Goal: Task Accomplishment & Management: Use online tool/utility

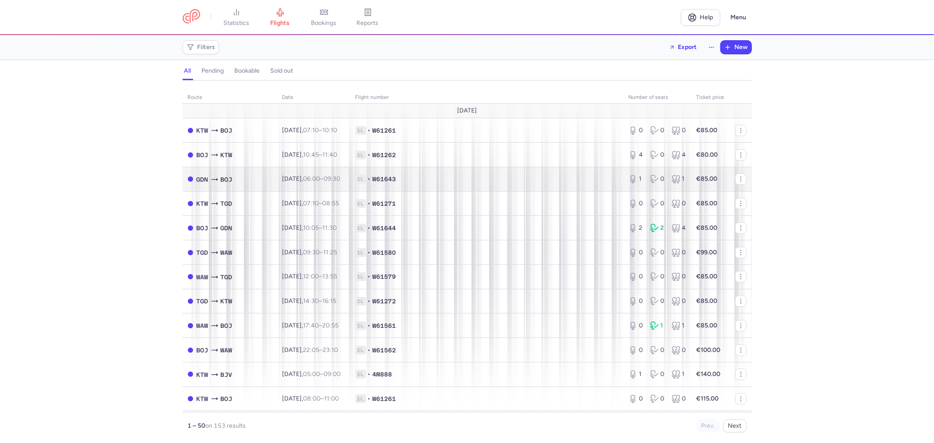
drag, startPoint x: 322, startPoint y: 20, endPoint x: 528, endPoint y: 171, distance: 255.5
click at [322, 20] on span "bookings" at bounding box center [323, 23] width 25 height 8
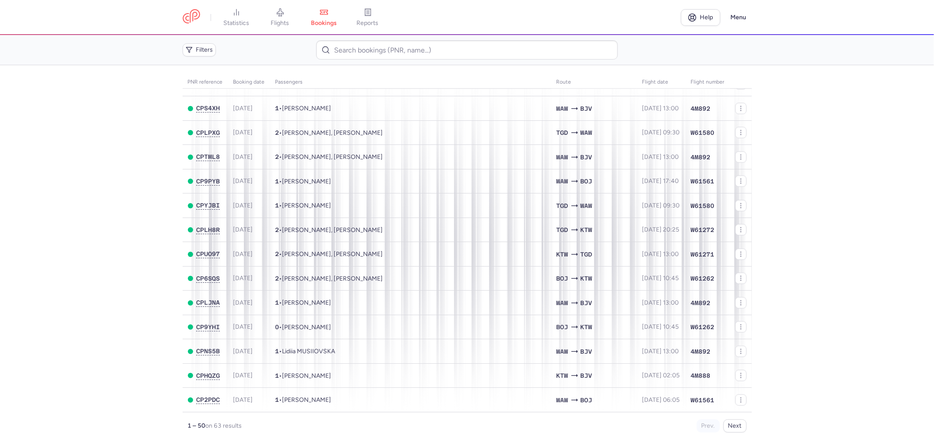
scroll to position [906, 0]
drag, startPoint x: 176, startPoint y: 97, endPoint x: 778, endPoint y: 413, distance: 679.6
click at [776, 413] on main "PNR reference Booking date Passengers Route flight date Flight number CPFUTF [D…" at bounding box center [467, 254] width 934 height 378
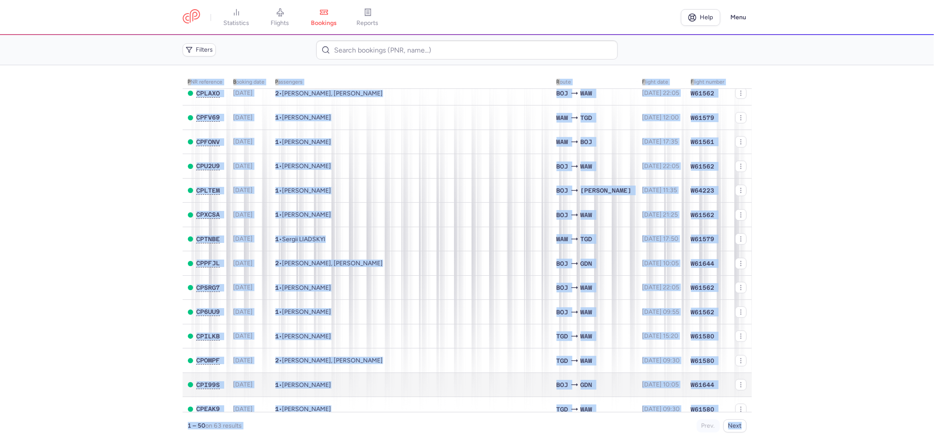
scroll to position [0, 0]
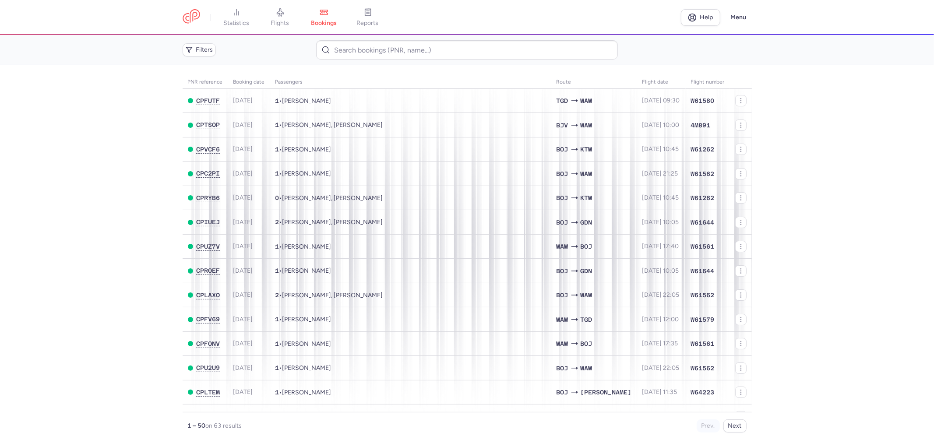
drag, startPoint x: 804, startPoint y: 435, endPoint x: 805, endPoint y: 431, distance: 4.4
click at [805, 431] on main "PNR reference Booking date Passengers Route flight date Flight number CPFUTF [D…" at bounding box center [467, 254] width 934 height 378
click at [742, 421] on button "Next" at bounding box center [735, 426] width 23 height 13
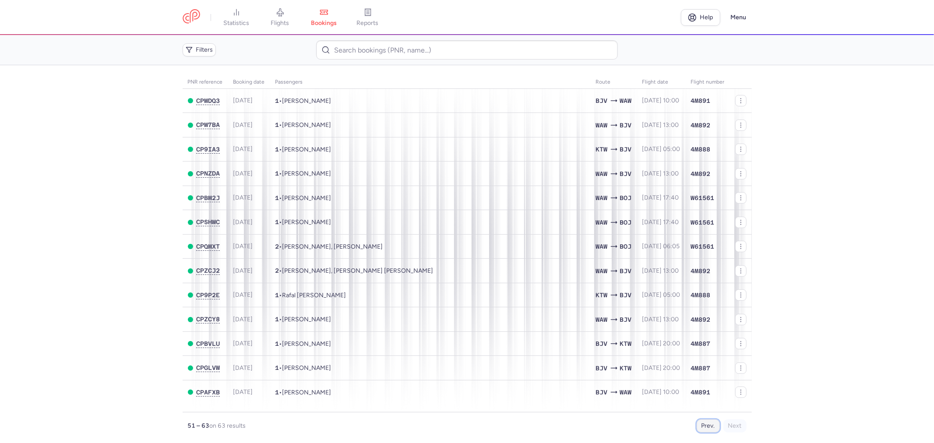
click at [701, 430] on button "Prev." at bounding box center [708, 426] width 23 height 13
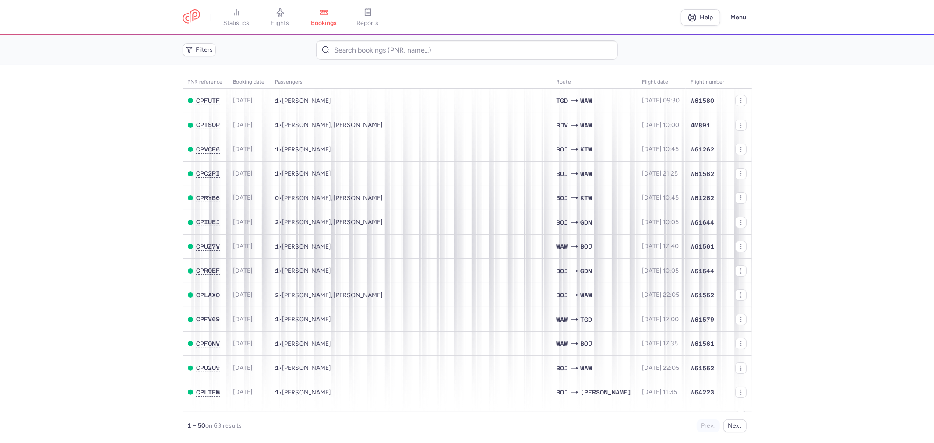
click at [178, 80] on main "PNR reference Booking date Passengers Route flight date Flight number CPFUTF [D…" at bounding box center [467, 254] width 934 height 378
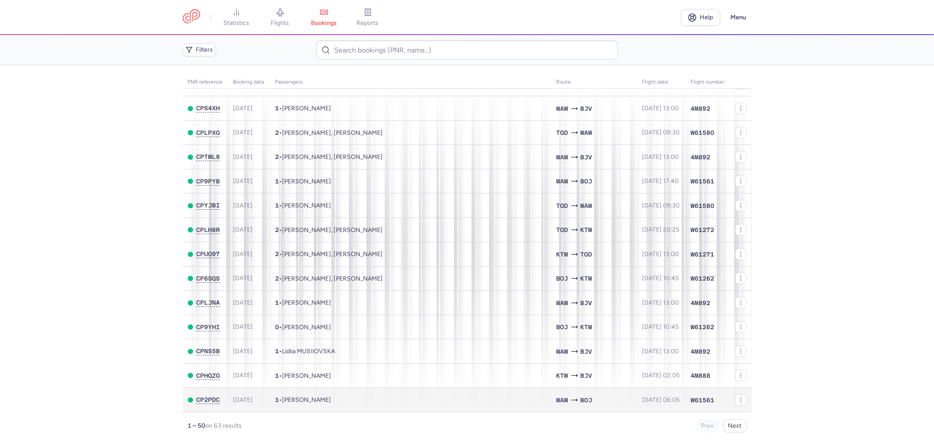
scroll to position [906, 0]
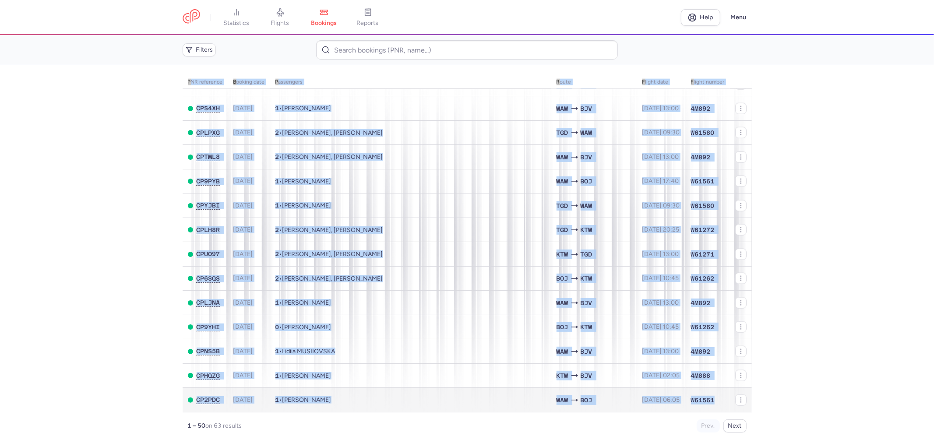
drag, startPoint x: 182, startPoint y: 81, endPoint x: 710, endPoint y: 399, distance: 616.9
click at [710, 399] on main "PNR reference Booking date Passengers Route flight date Flight number CPFUTF [D…" at bounding box center [467, 254] width 934 height 378
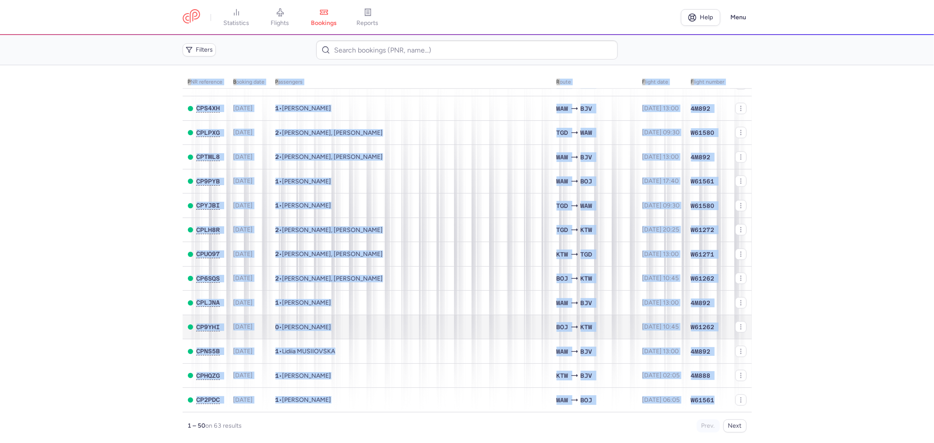
copy table "LOR ipsumdolo Sitamet cons Adipiscing Elits doeius temp Incidi utlabo ETDOLO 17…"
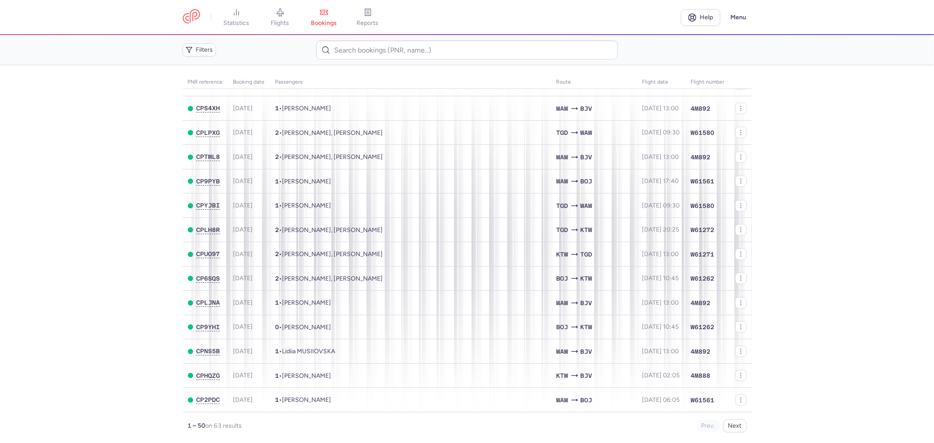
click at [837, 237] on main "PNR reference Booking date Passengers Route flight date Flight number CPFUTF [D…" at bounding box center [467, 254] width 934 height 378
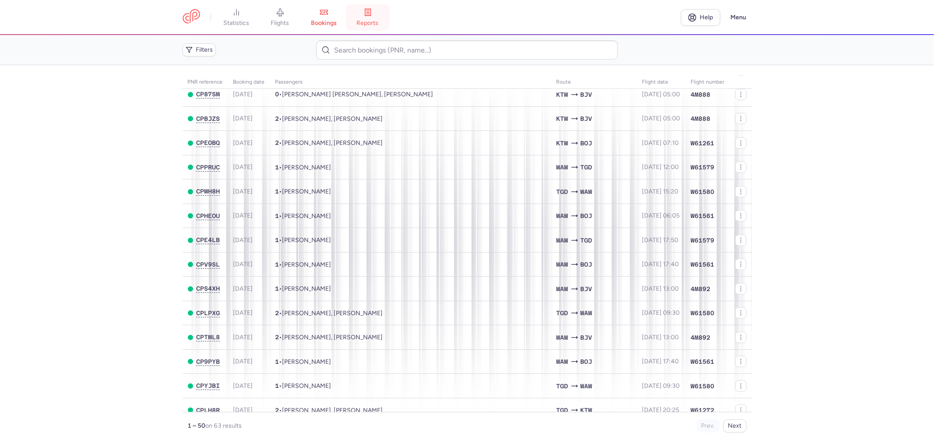
scroll to position [711, 0]
click at [190, 20] on link at bounding box center [192, 17] width 18 height 16
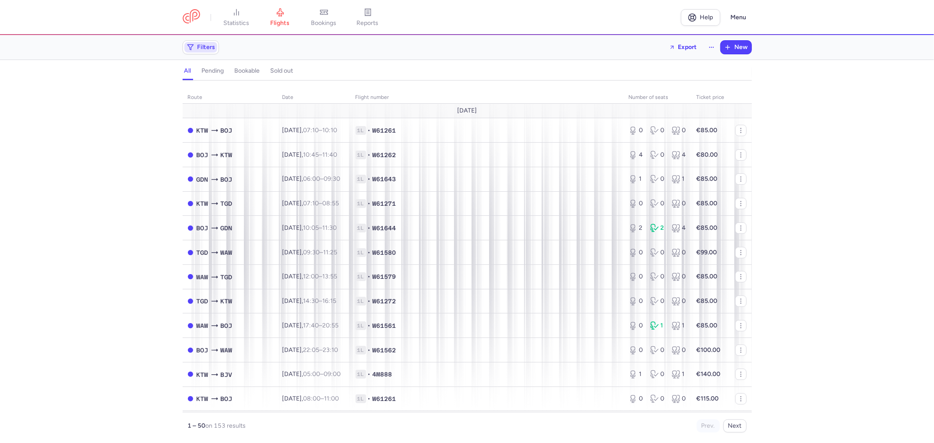
click at [209, 44] on span "Filters" at bounding box center [207, 47] width 18 height 7
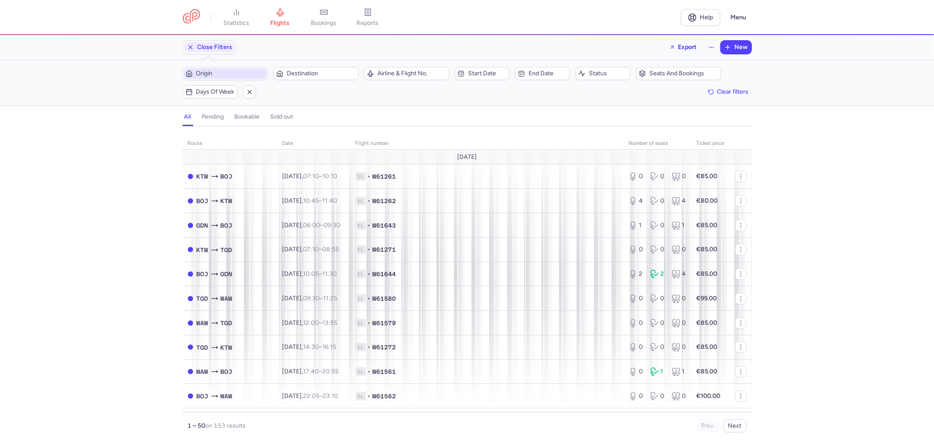
click at [219, 67] on button "Origin" at bounding box center [225, 73] width 85 height 13
type input "d"
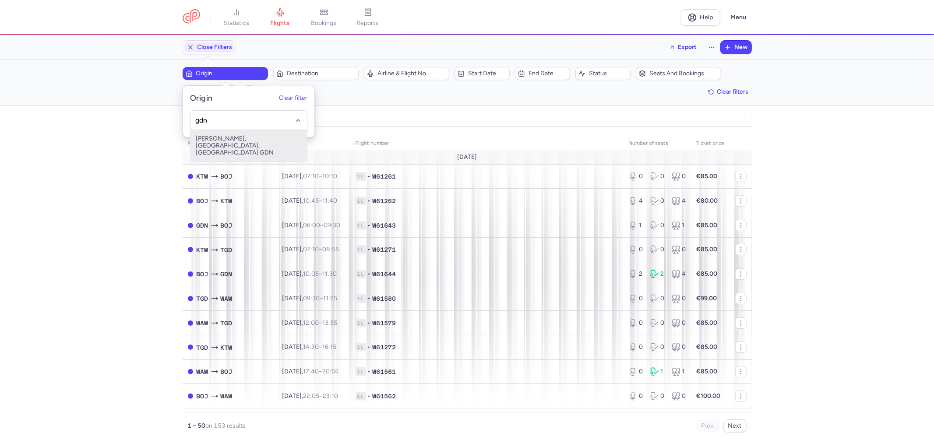
click at [253, 138] on span "[PERSON_NAME], [GEOGRAPHIC_DATA], [GEOGRAPHIC_DATA] GDN" at bounding box center [249, 146] width 117 height 32
type input "gdn"
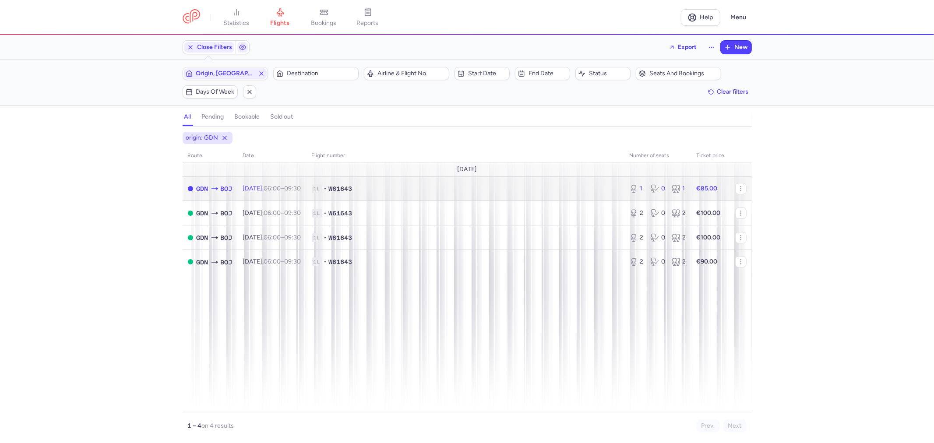
click at [396, 186] on span "1L • W61643" at bounding box center [466, 188] width 308 height 9
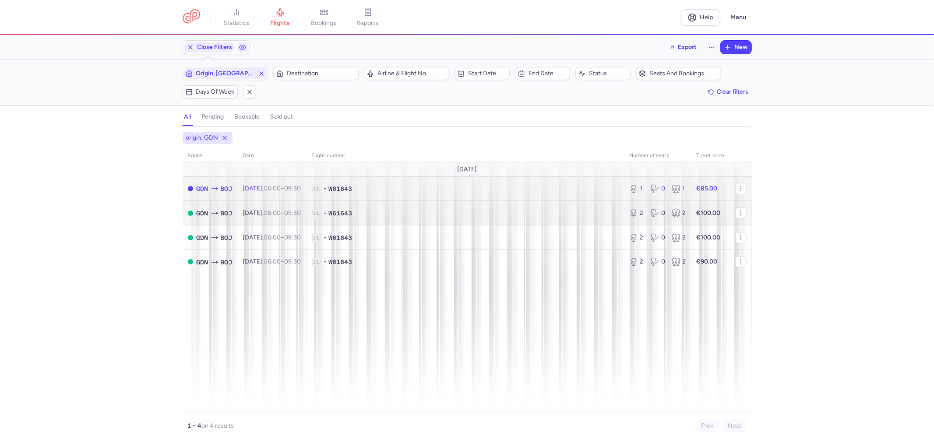
select select "days"
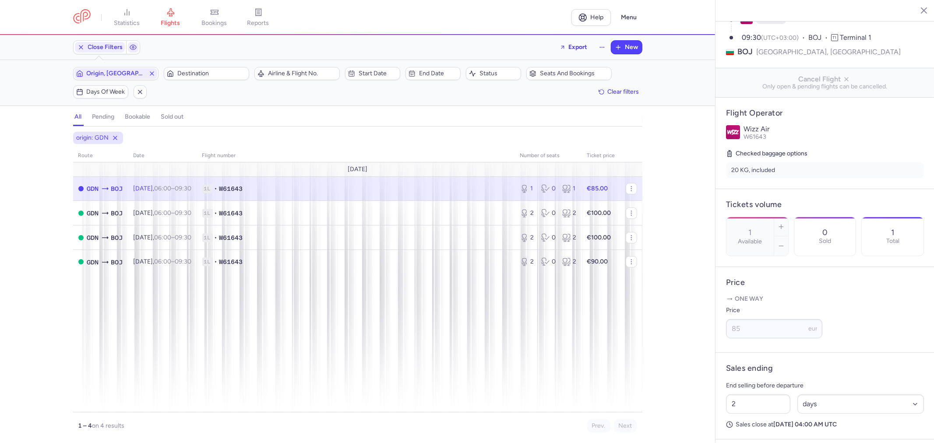
scroll to position [97, 0]
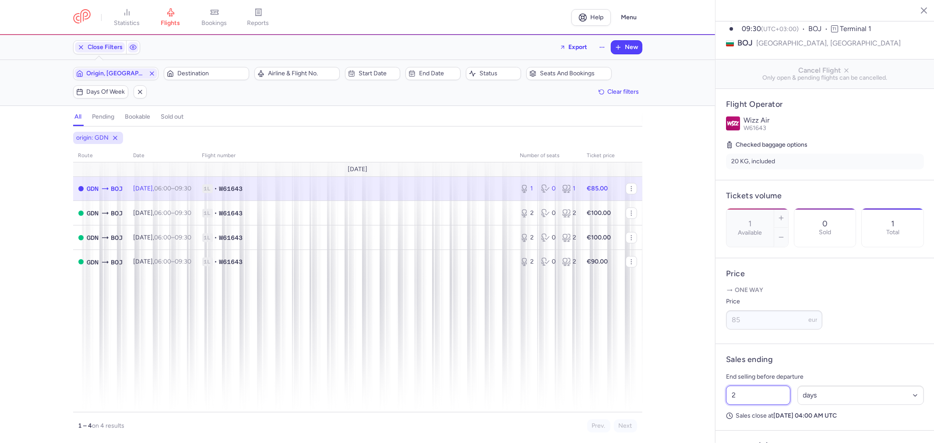
drag, startPoint x: 746, startPoint y: 419, endPoint x: 700, endPoint y: 418, distance: 45.6
click at [702, 421] on div "statistics flights bookings reports Help Menu Close Filters Export New Filters …" at bounding box center [467, 221] width 934 height 443
type input "1"
click at [764, 429] on span "Save changes" at bounding box center [755, 426] width 43 height 8
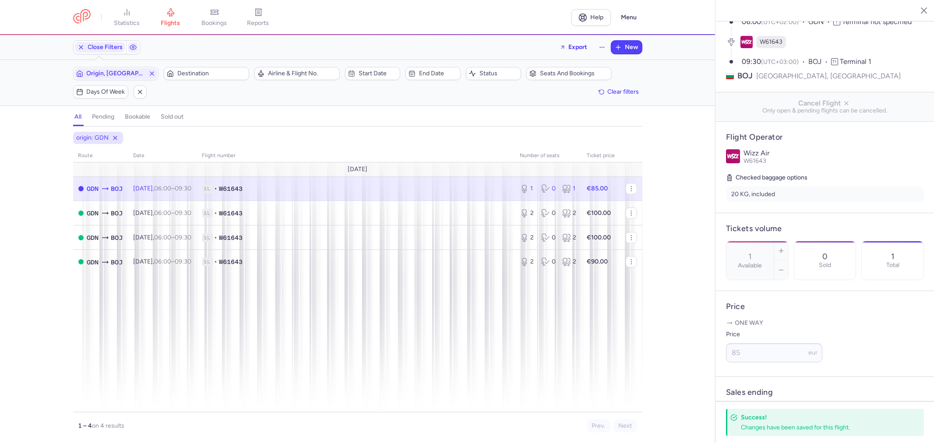
scroll to position [63, 0]
click at [150, 74] on icon "button" at bounding box center [152, 73] width 7 height 7
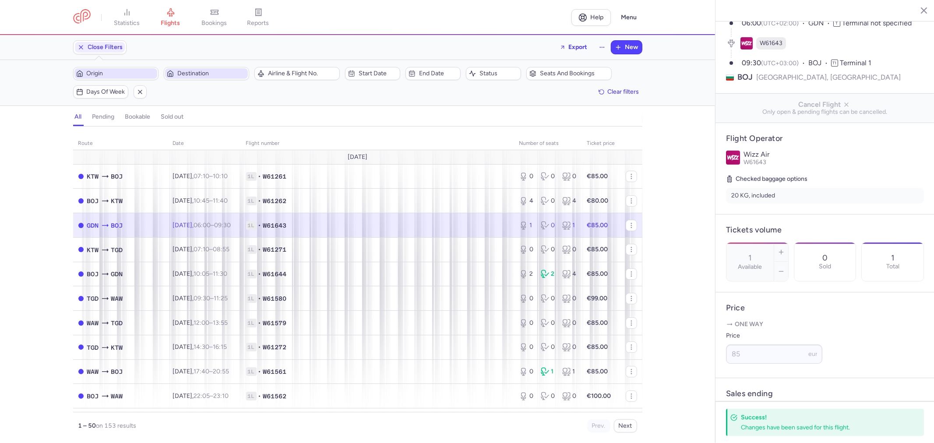
click at [196, 74] on span "Destination" at bounding box center [211, 73] width 69 height 7
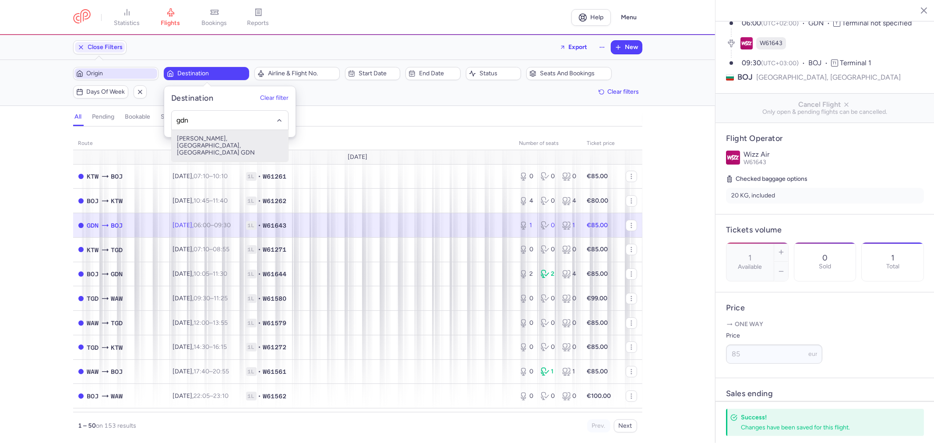
click at [206, 136] on span "[PERSON_NAME], [GEOGRAPHIC_DATA], [GEOGRAPHIC_DATA] GDN" at bounding box center [230, 146] width 117 height 32
type input "gdn"
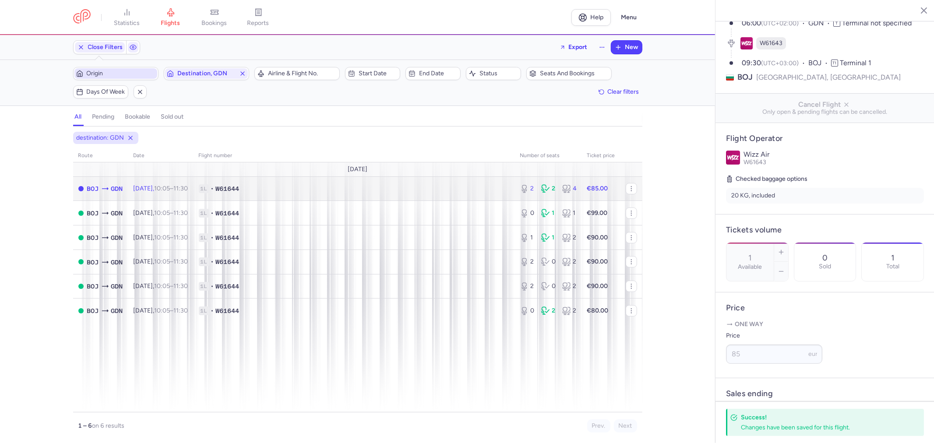
click at [491, 193] on span "1L • W61644" at bounding box center [354, 188] width 311 height 9
type input "2"
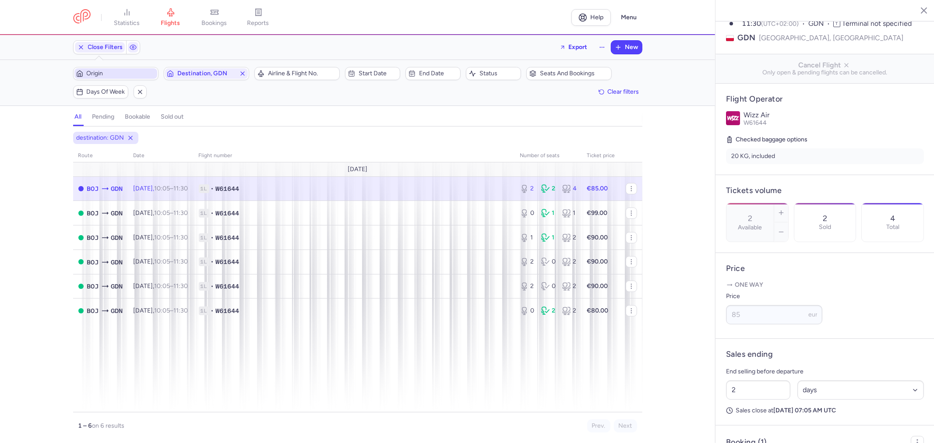
scroll to position [160, 0]
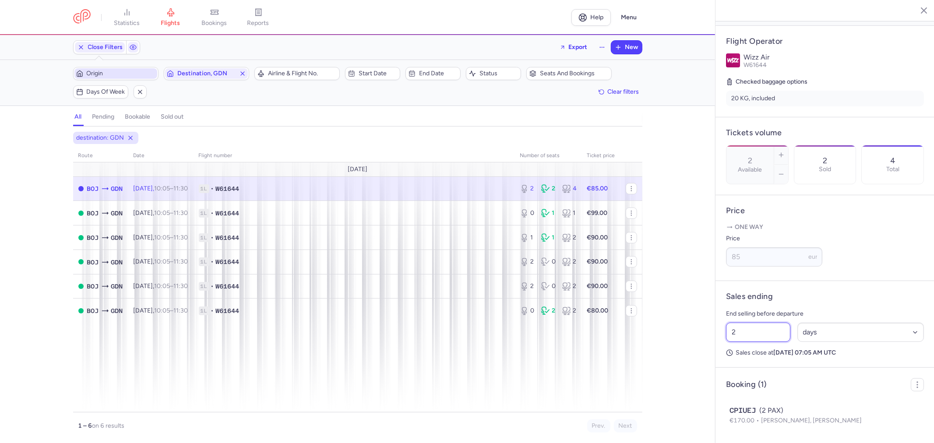
click at [707, 357] on div "statistics flights bookings reports Help Menu Close Filters Export New Filters …" at bounding box center [467, 221] width 934 height 443
type input "1"
click at [772, 433] on button "Save changes" at bounding box center [755, 426] width 58 height 19
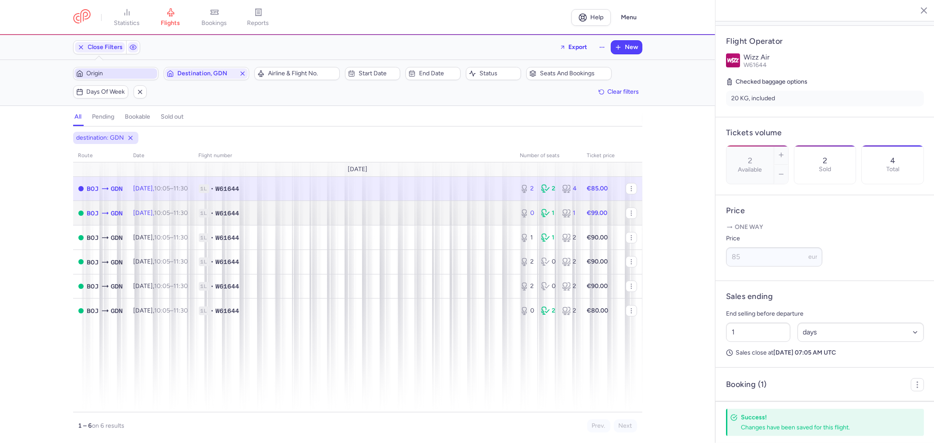
click at [315, 212] on span "1L • W61644" at bounding box center [354, 213] width 311 height 9
type input "0"
type input "2"
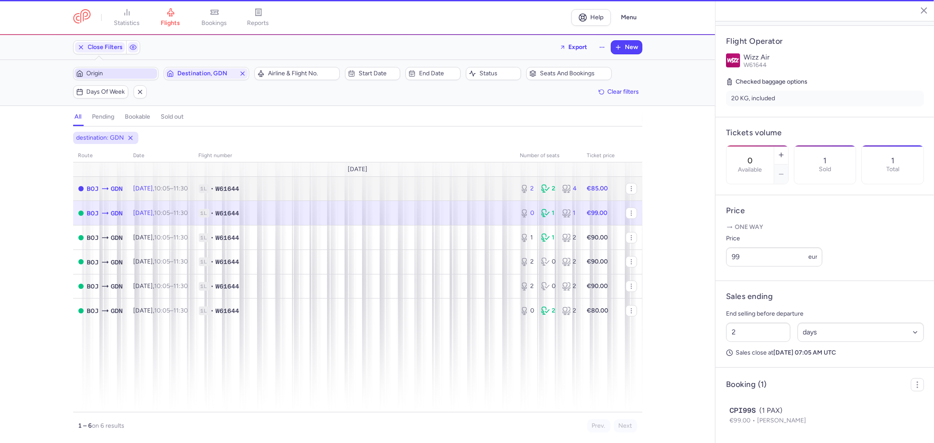
click at [316, 192] on span "1L • W61644" at bounding box center [354, 188] width 311 height 9
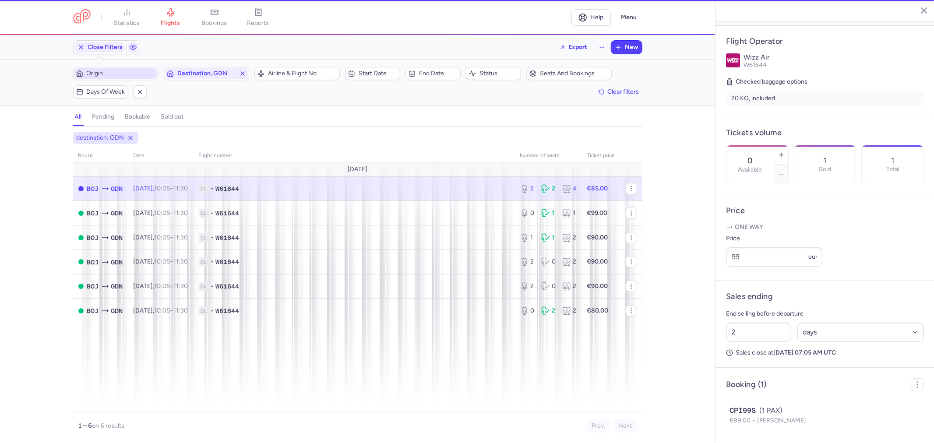
type input "2"
type input "1"
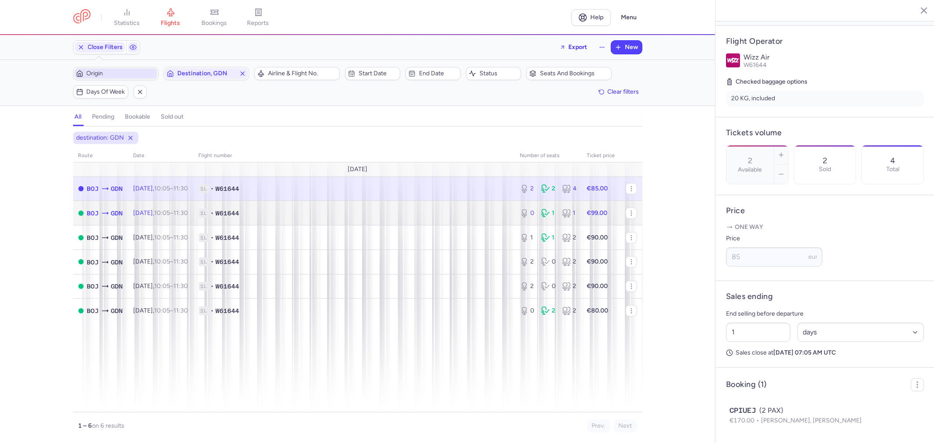
click at [340, 212] on span "1L • W61644" at bounding box center [354, 213] width 311 height 9
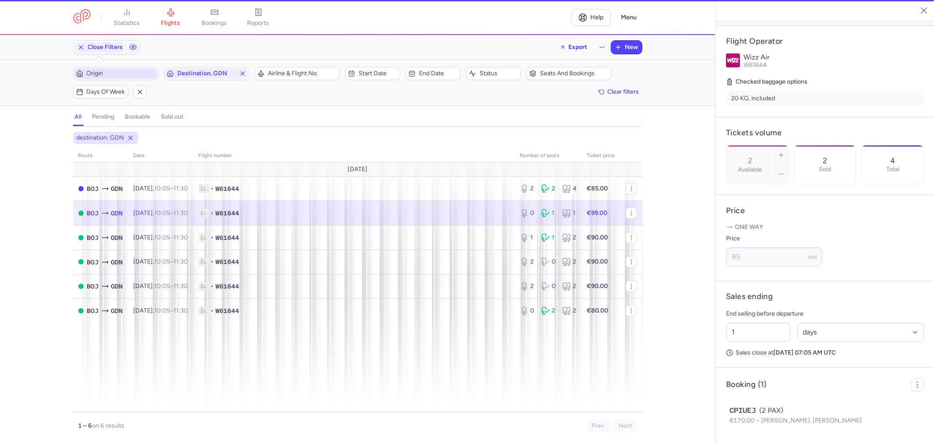
type input "0"
type input "2"
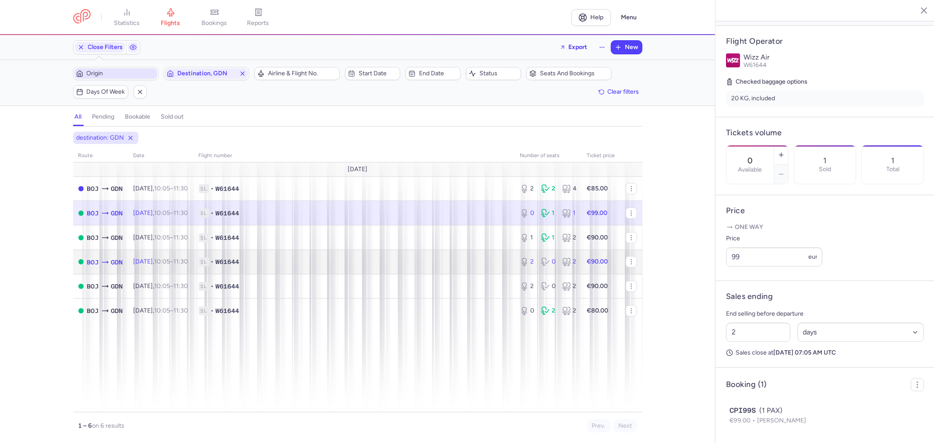
click at [343, 263] on span "1L • W61644" at bounding box center [354, 262] width 311 height 9
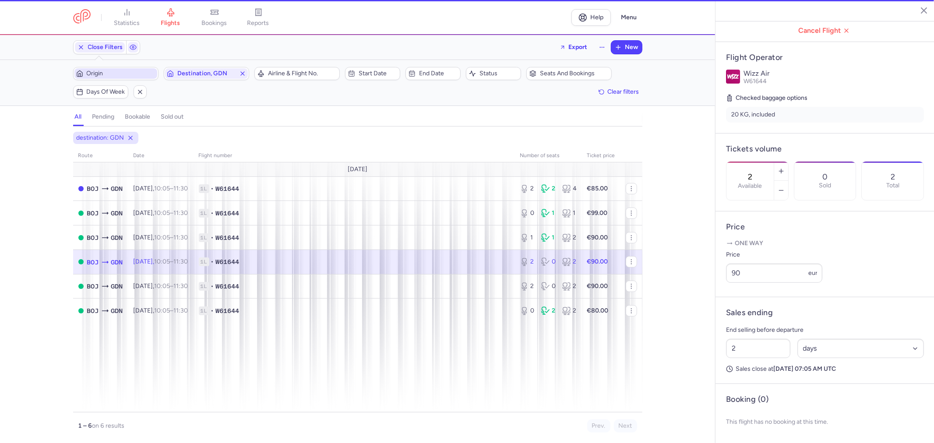
scroll to position [160, 0]
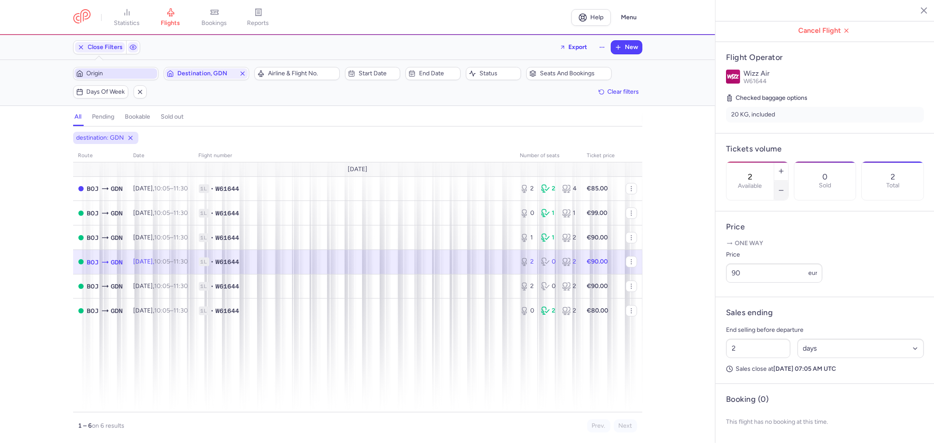
click at [785, 187] on icon "button" at bounding box center [781, 190] width 7 height 7
type input "0"
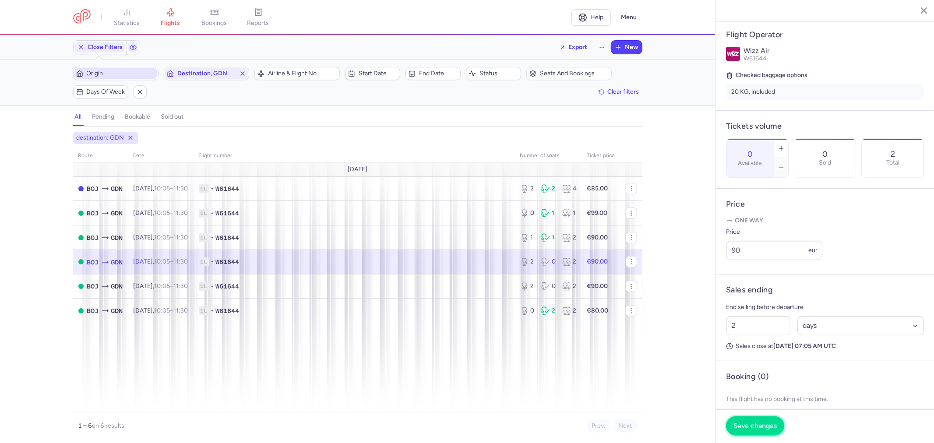
click at [747, 423] on span "Save changes" at bounding box center [755, 426] width 43 height 8
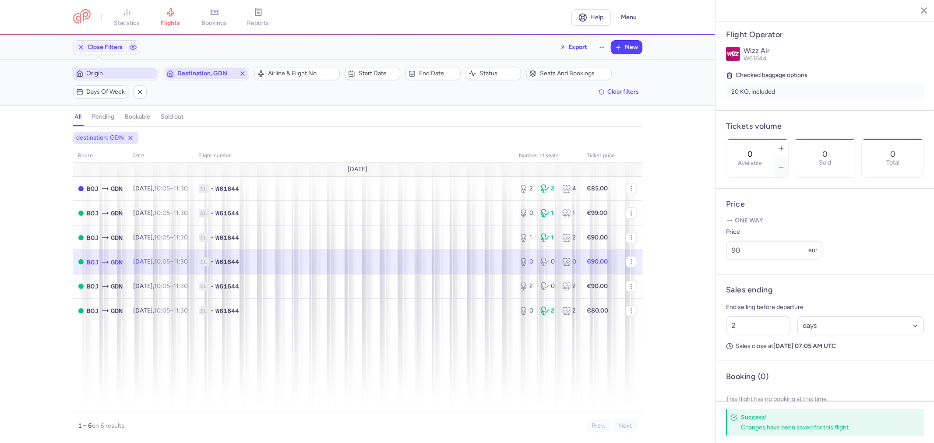
click at [240, 73] on icon "button" at bounding box center [242, 73] width 7 height 7
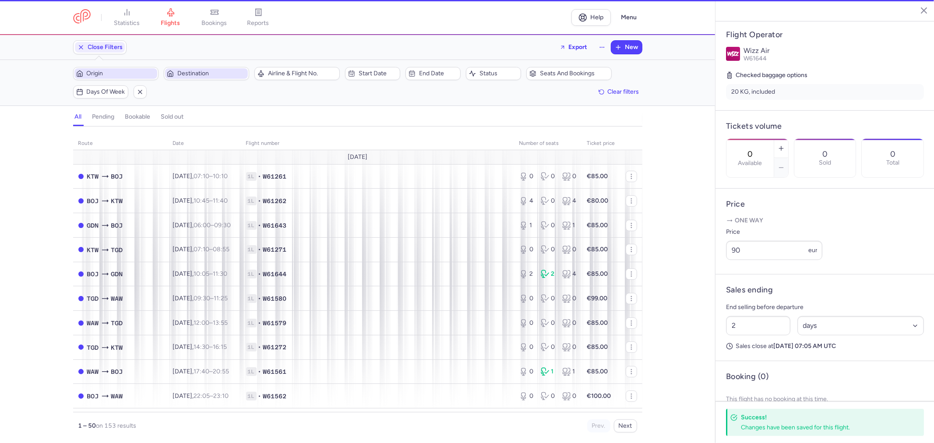
click at [139, 75] on span "Origin" at bounding box center [121, 73] width 69 height 7
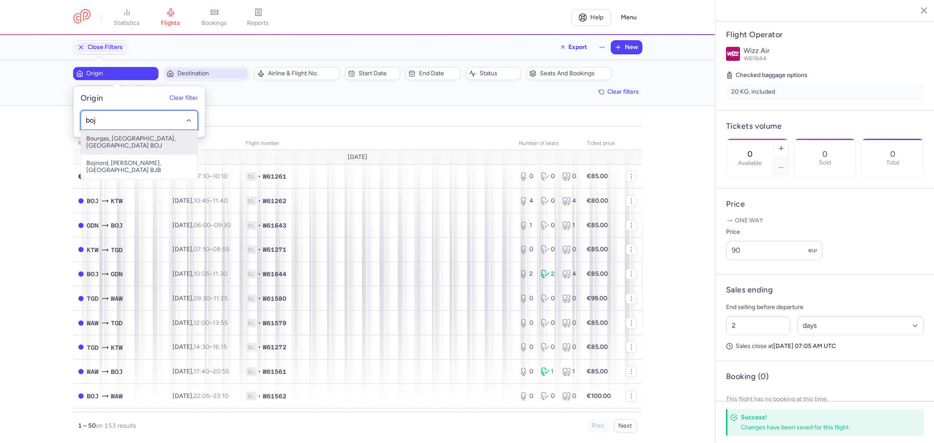
click at [106, 134] on span "Bourgas, [GEOGRAPHIC_DATA], [GEOGRAPHIC_DATA] BOJ" at bounding box center [139, 142] width 117 height 25
type input "boj"
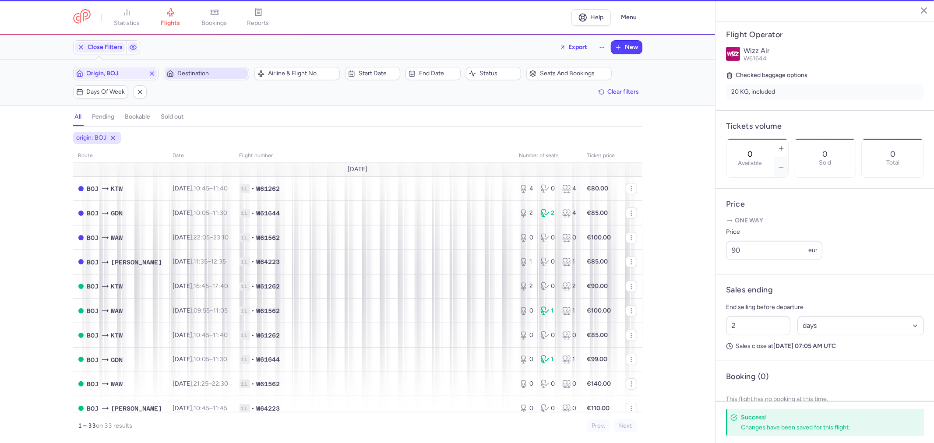
click at [185, 76] on span "Destination" at bounding box center [211, 73] width 69 height 7
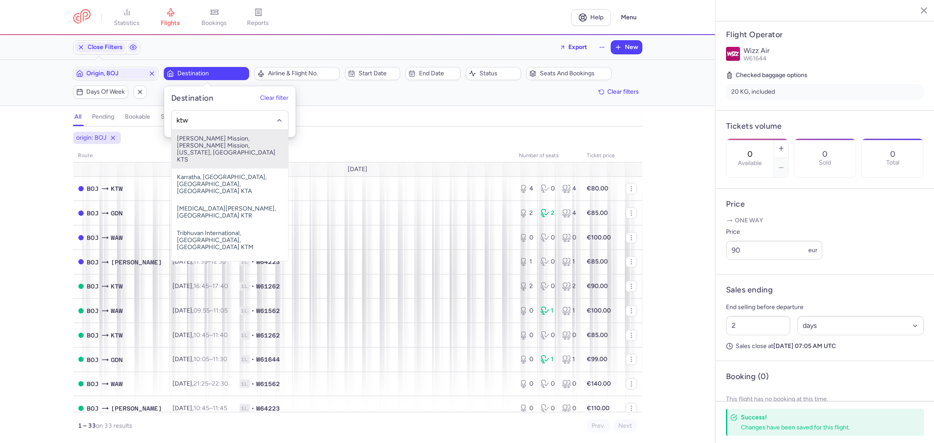
type input "ktw"
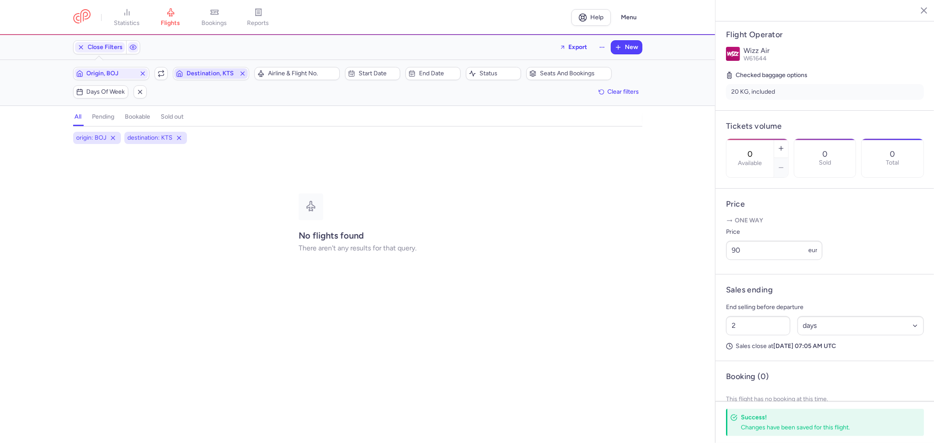
click at [234, 74] on span "Destination, KTS" at bounding box center [211, 73] width 49 height 7
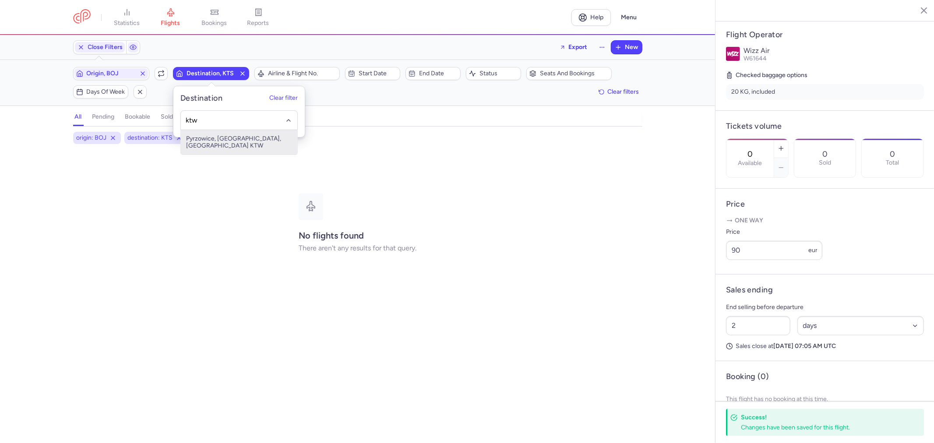
type input "ktw"
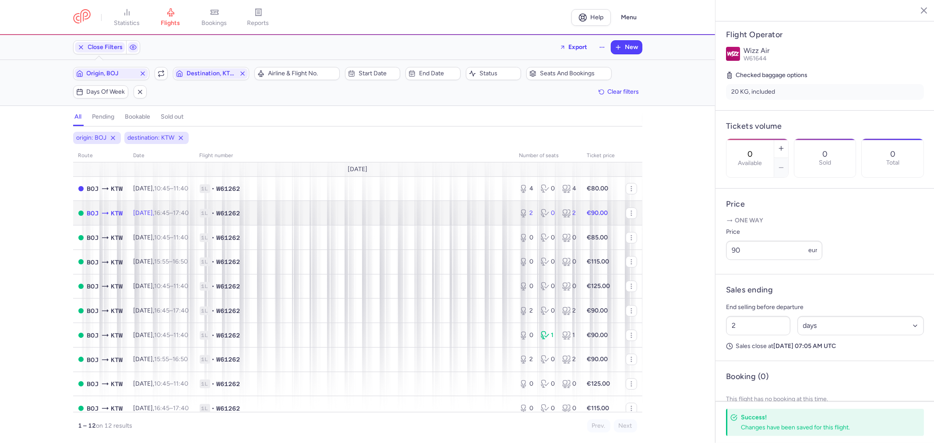
click at [297, 217] on span "1L • W61262" at bounding box center [354, 213] width 309 height 9
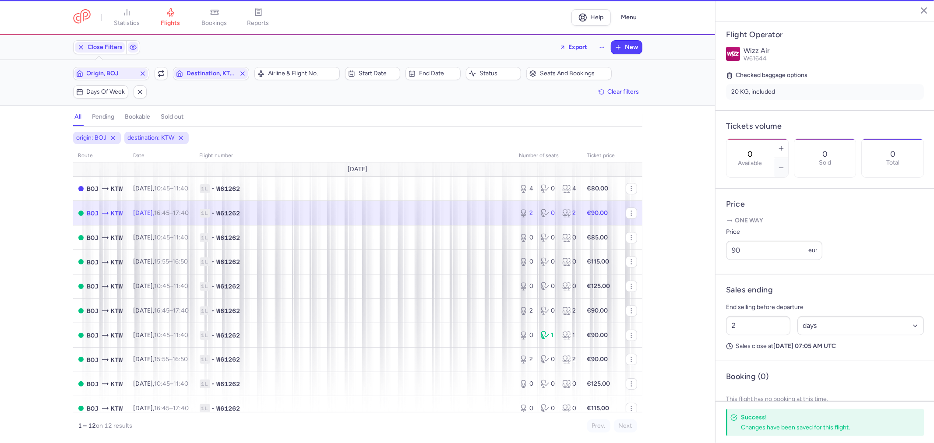
type input "2"
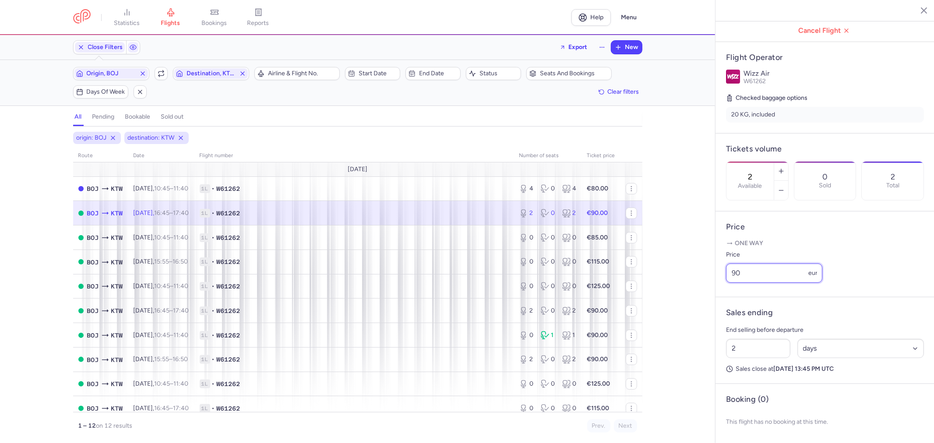
drag, startPoint x: 725, startPoint y: 272, endPoint x: 648, endPoint y: 265, distance: 77.8
click at [655, 266] on div "statistics flights bookings reports Help Menu Close Filters Export New Filters …" at bounding box center [467, 221] width 934 height 443
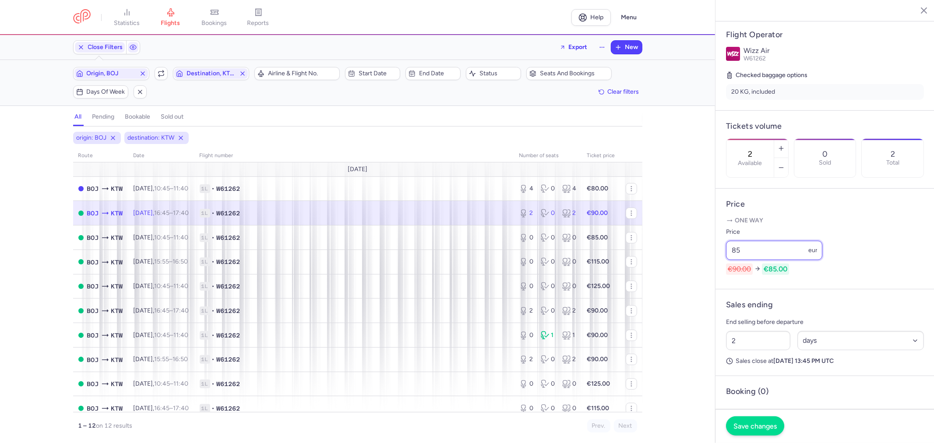
type input "85"
click at [746, 431] on button "Save changes" at bounding box center [755, 426] width 58 height 19
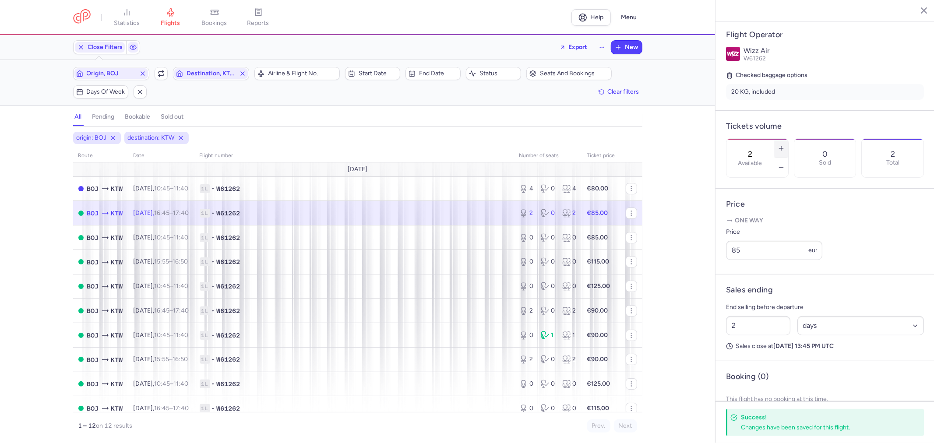
click at [785, 145] on icon "button" at bounding box center [781, 148] width 7 height 7
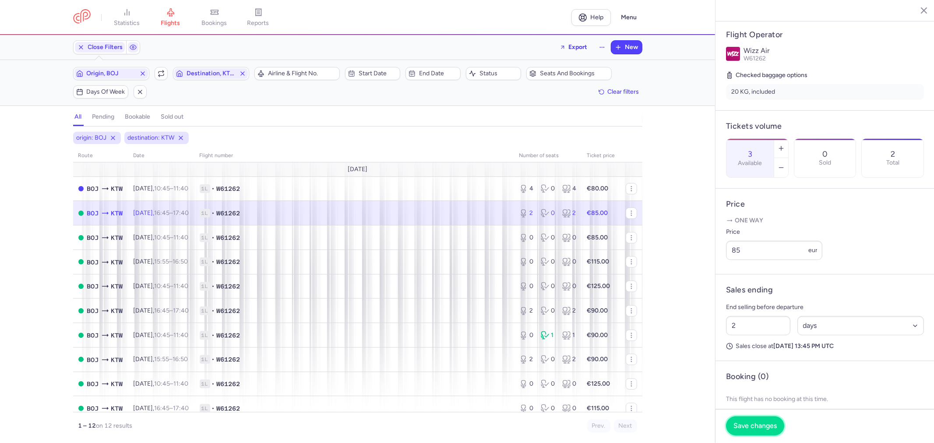
click at [761, 421] on button "Save changes" at bounding box center [755, 426] width 58 height 19
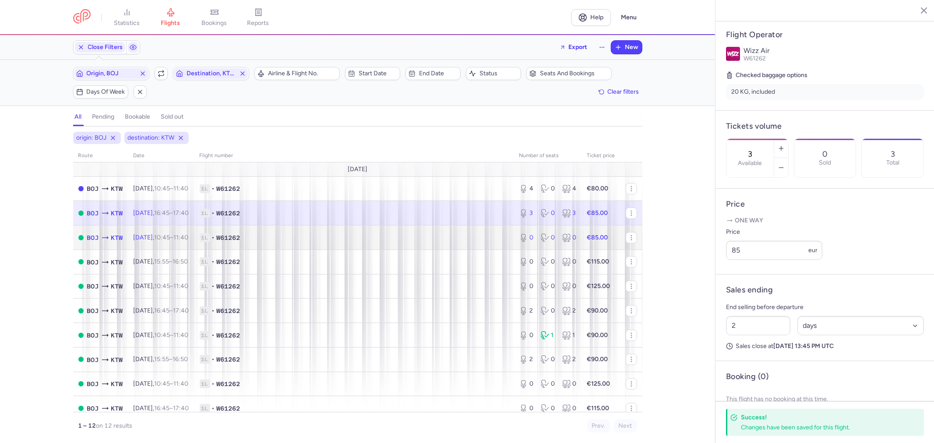
click at [334, 239] on span "1L • W61262" at bounding box center [354, 238] width 309 height 9
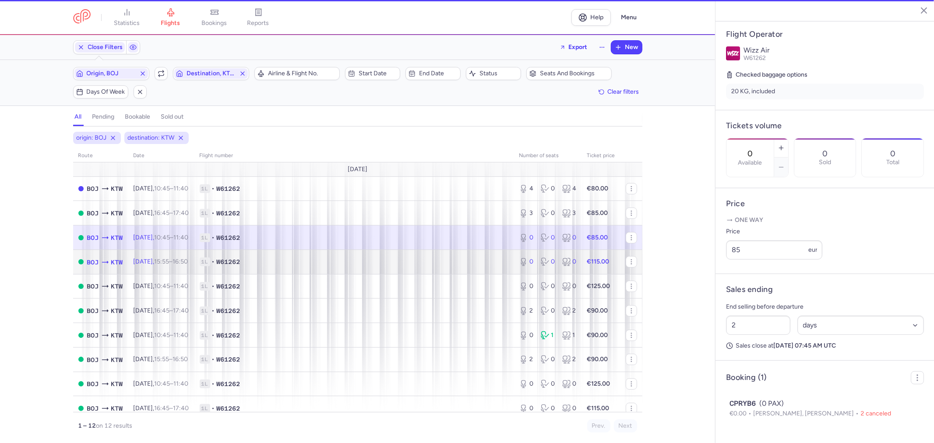
click at [338, 262] on span "1L • W61262" at bounding box center [354, 262] width 309 height 9
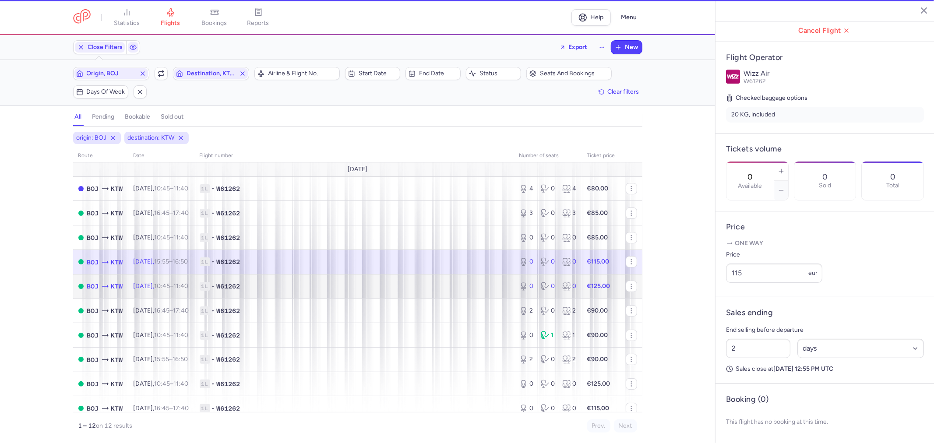
scroll to position [160, 0]
click at [349, 289] on span "1L • W61262" at bounding box center [354, 286] width 309 height 9
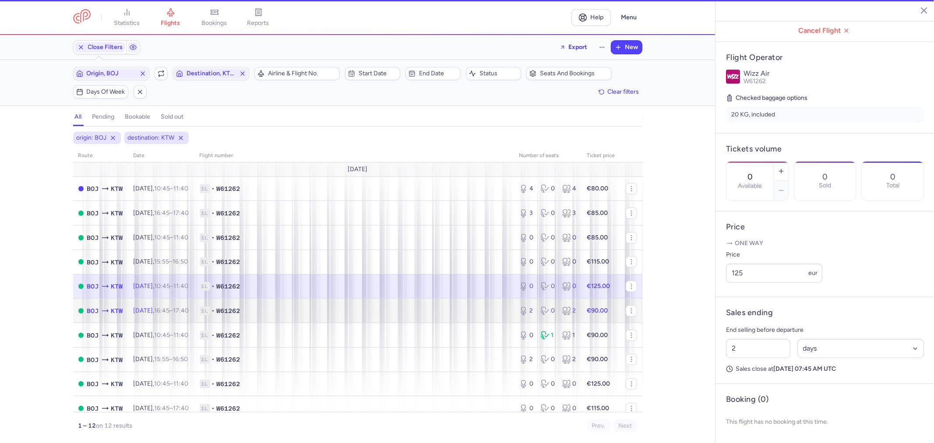
click at [357, 313] on span "1L • W61262" at bounding box center [354, 311] width 309 height 9
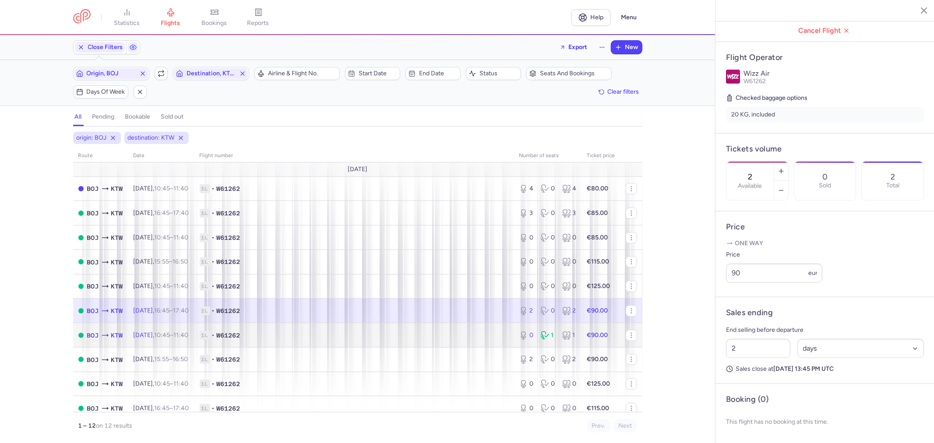
click at [408, 339] on span "1L • W61262" at bounding box center [354, 335] width 309 height 9
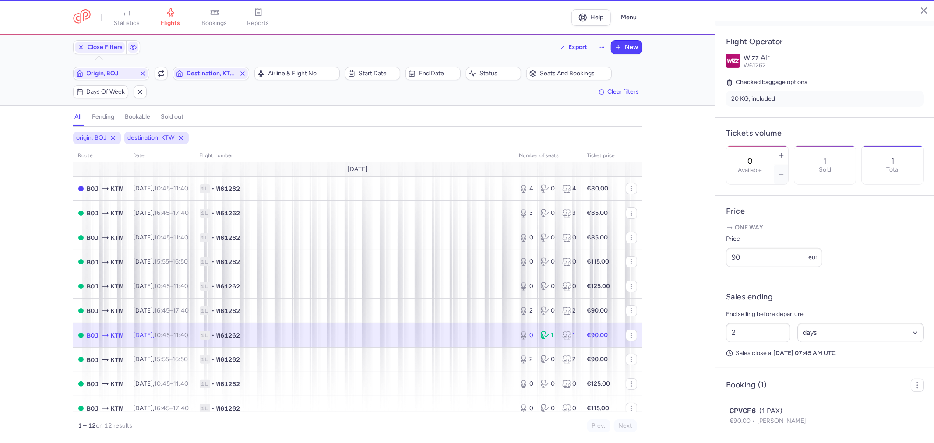
scroll to position [167, 0]
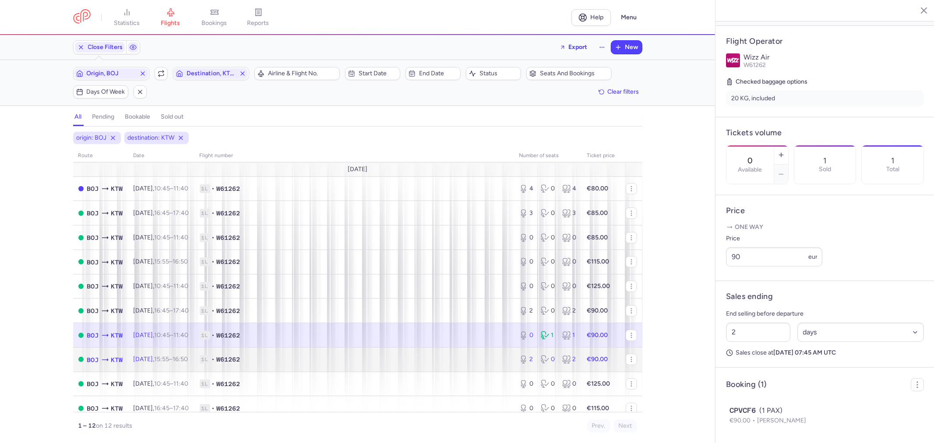
click at [377, 359] on span "1L • W61262" at bounding box center [354, 359] width 309 height 9
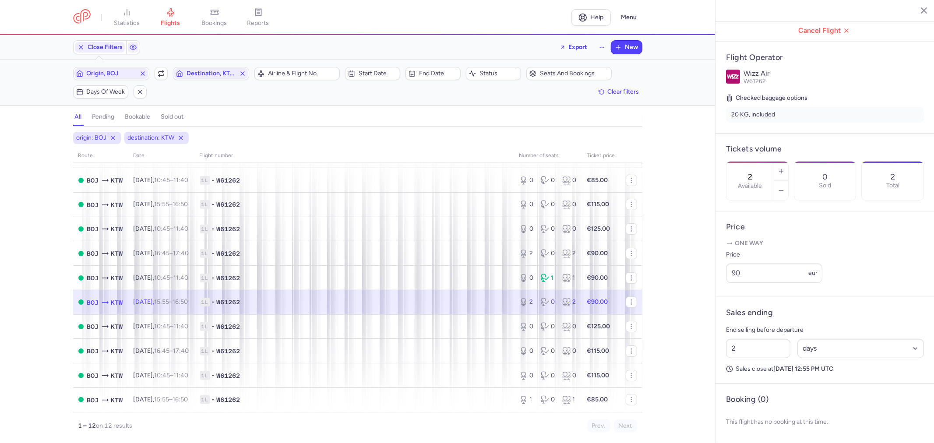
scroll to position [62, 0]
click at [411, 322] on span "1L • W61262" at bounding box center [354, 326] width 309 height 9
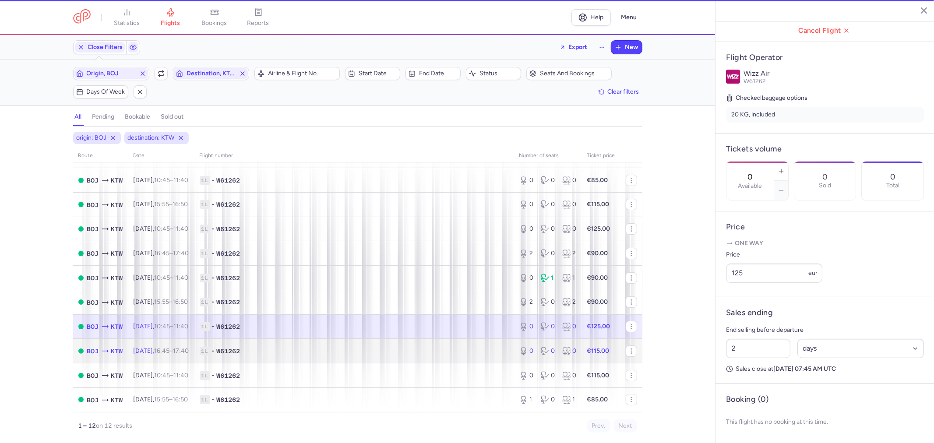
click at [413, 344] on td "1L • W61262" at bounding box center [355, 351] width 320 height 25
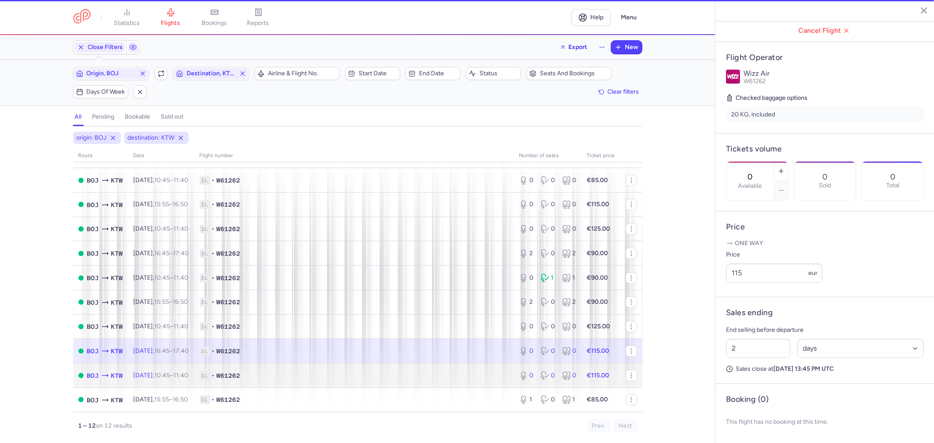
click at [404, 379] on span "1L • W61262" at bounding box center [354, 376] width 309 height 9
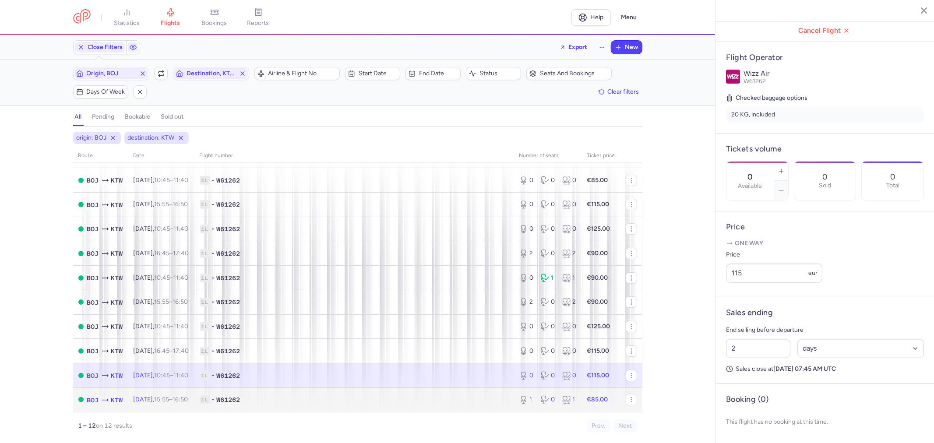
click at [336, 397] on span "1L • W61262" at bounding box center [354, 400] width 309 height 9
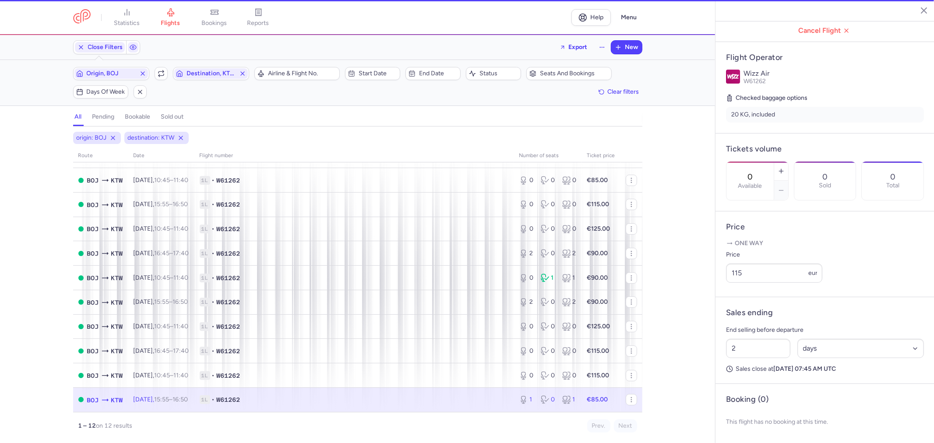
type input "1"
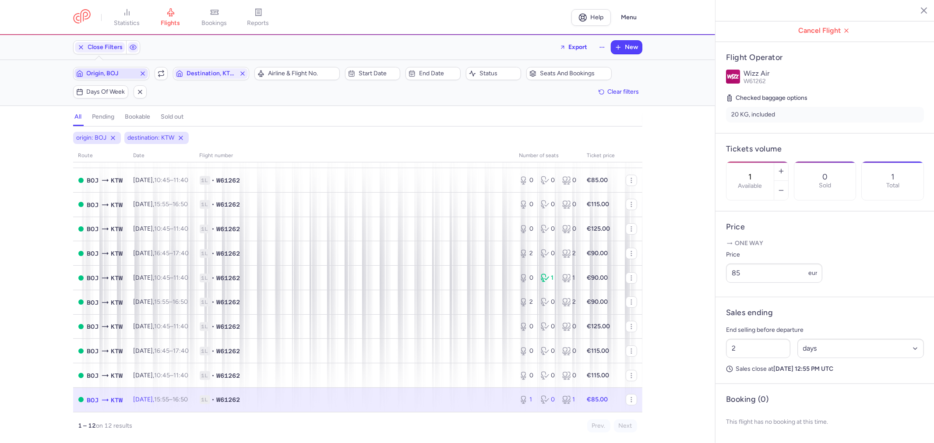
click at [141, 75] on line "button" at bounding box center [143, 74] width 4 height 4
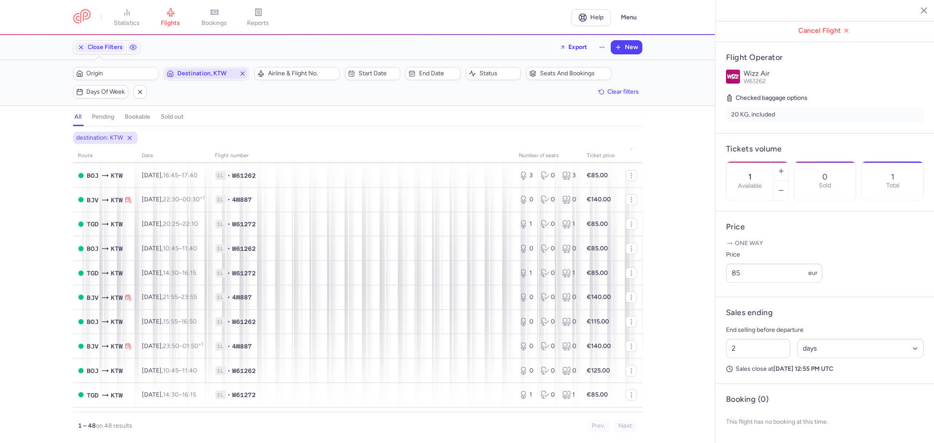
click at [244, 74] on icon "button" at bounding box center [242, 73] width 7 height 7
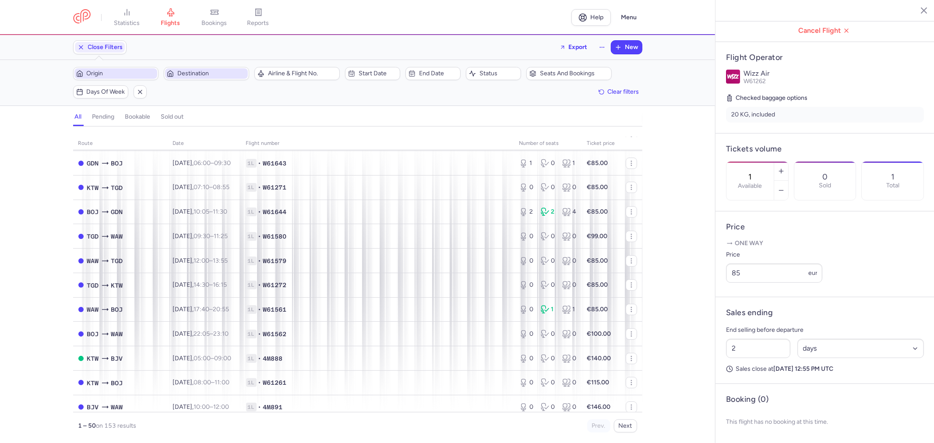
click at [132, 74] on span "Origin" at bounding box center [121, 73] width 69 height 7
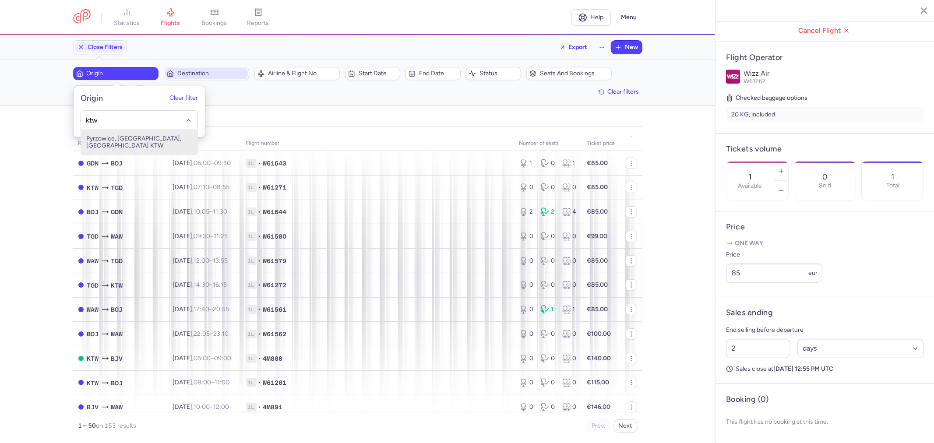
click at [135, 140] on span "Pyrzowice, [GEOGRAPHIC_DATA], [GEOGRAPHIC_DATA] KTW" at bounding box center [139, 142] width 117 height 25
type input "ktw"
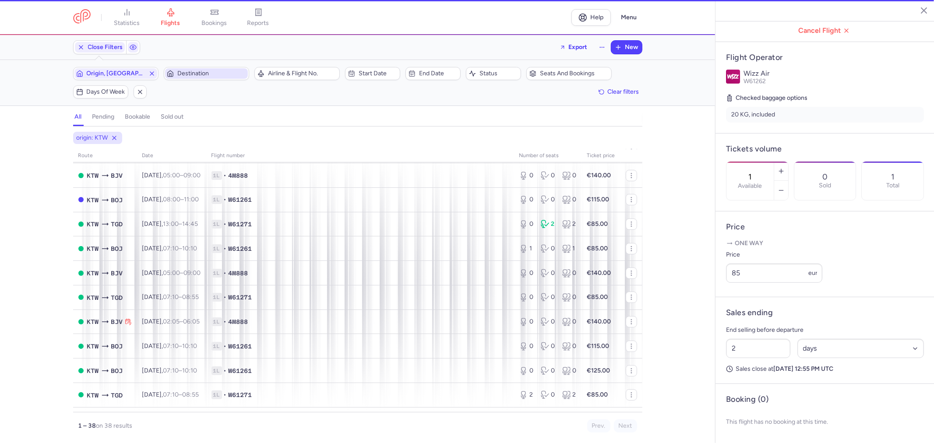
click at [182, 74] on span "Destination" at bounding box center [211, 73] width 69 height 7
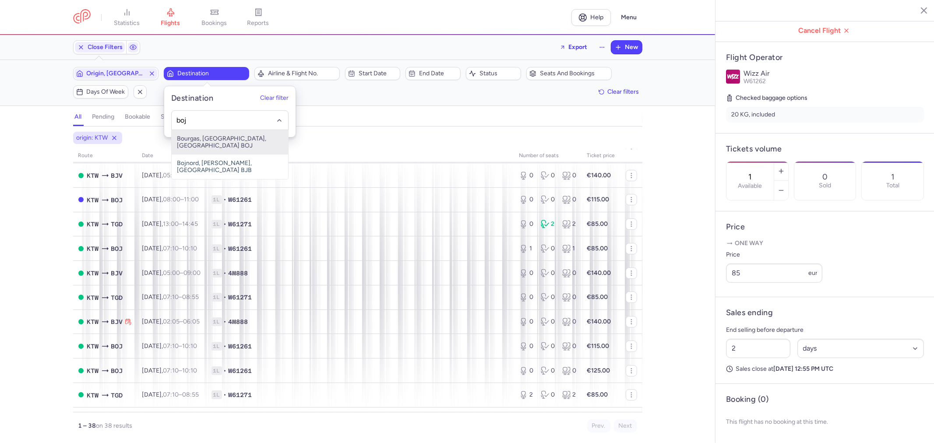
click at [201, 132] on span "Bourgas, [GEOGRAPHIC_DATA], [GEOGRAPHIC_DATA] BOJ" at bounding box center [230, 142] width 117 height 25
type input "boj"
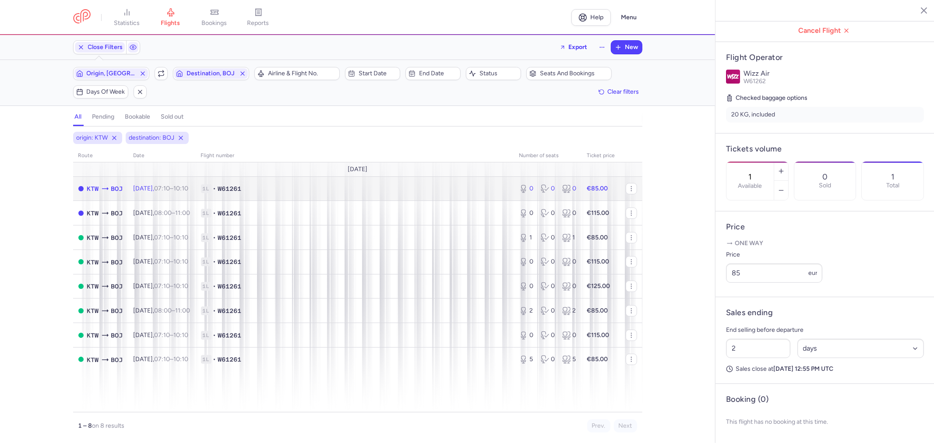
click at [304, 193] on span "1L • W61261" at bounding box center [355, 188] width 308 height 9
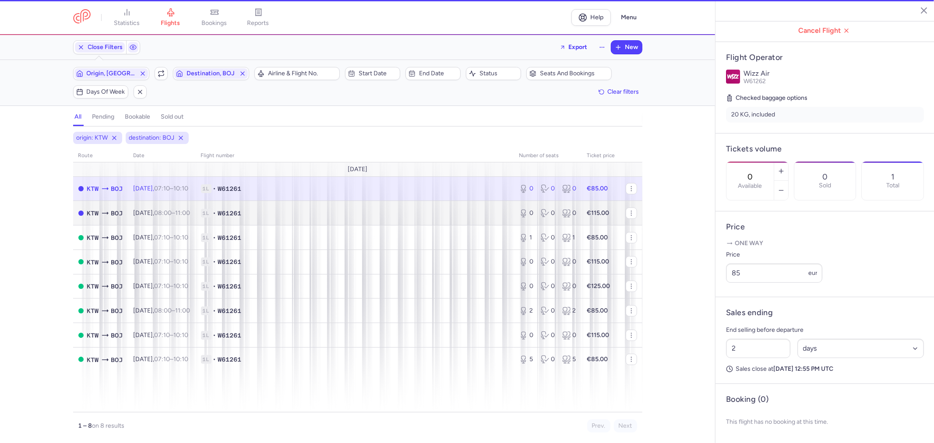
scroll to position [167, 0]
click at [317, 210] on span "1L • W61261" at bounding box center [355, 213] width 308 height 9
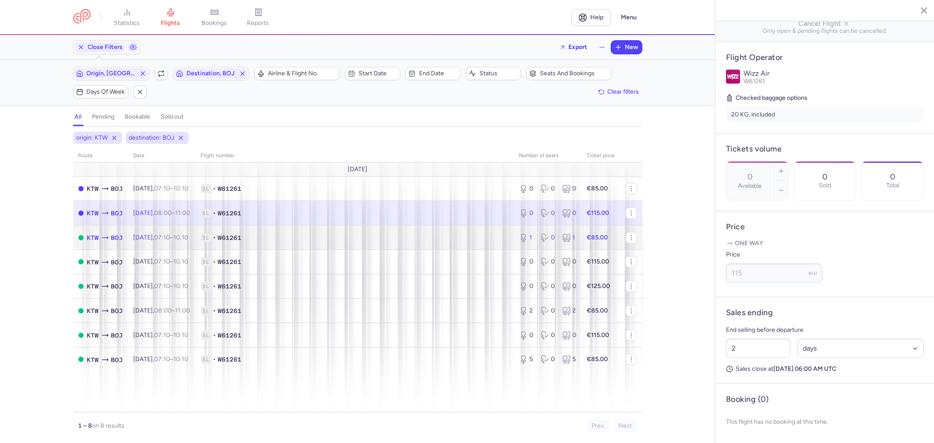
click at [329, 234] on span "1L • W61261" at bounding box center [355, 238] width 308 height 9
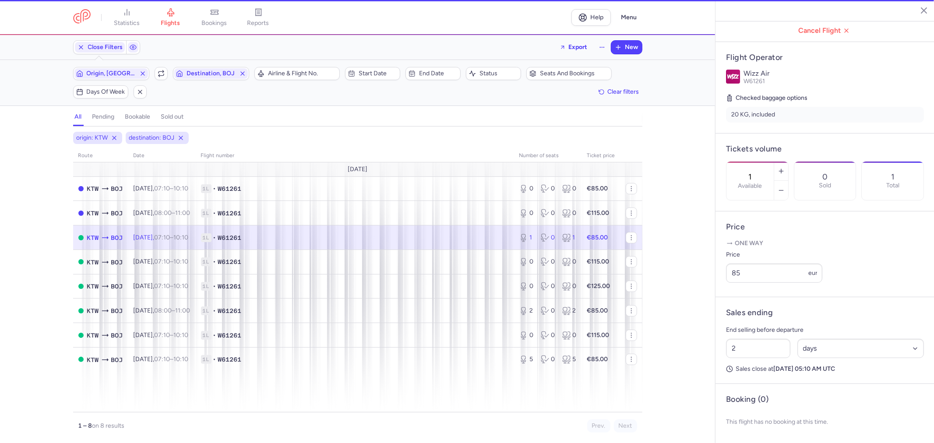
scroll to position [160, 0]
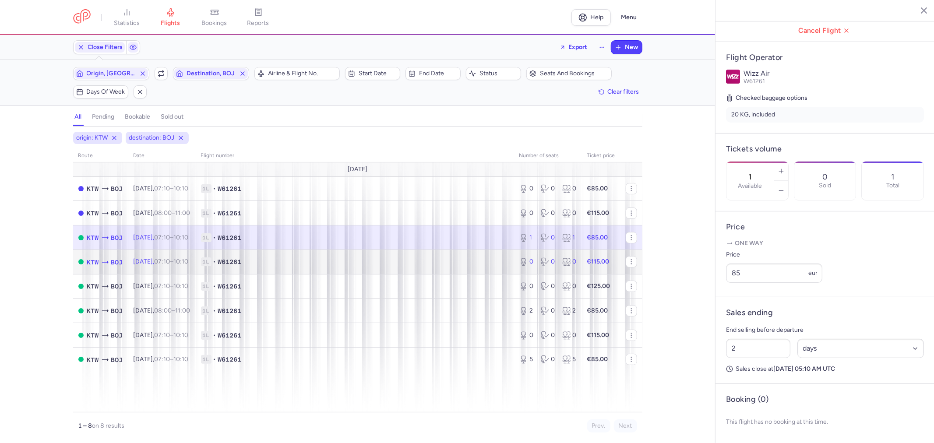
click at [338, 260] on span "1L • W61261" at bounding box center [355, 262] width 308 height 9
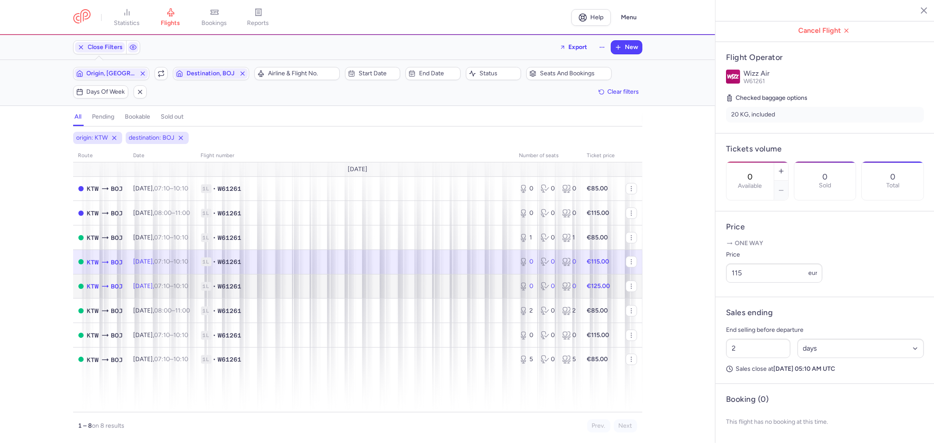
click at [336, 279] on td "1L • W61261" at bounding box center [355, 286] width 319 height 25
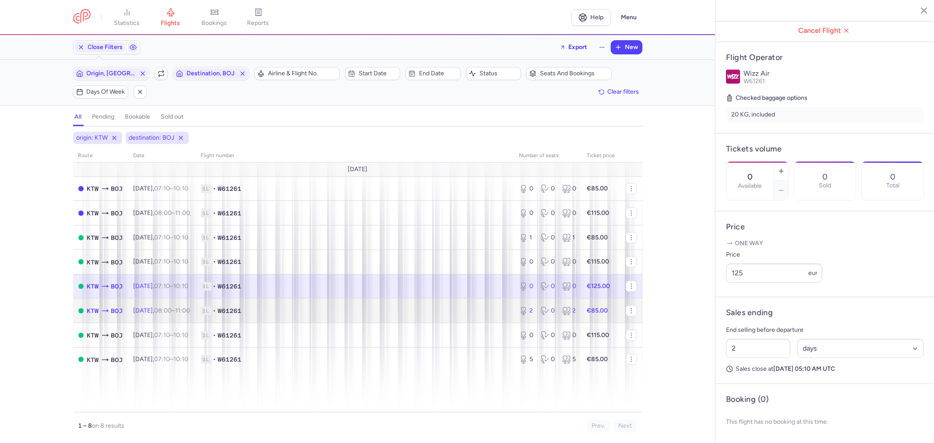
click at [331, 307] on td "1L • W61261" at bounding box center [355, 311] width 319 height 25
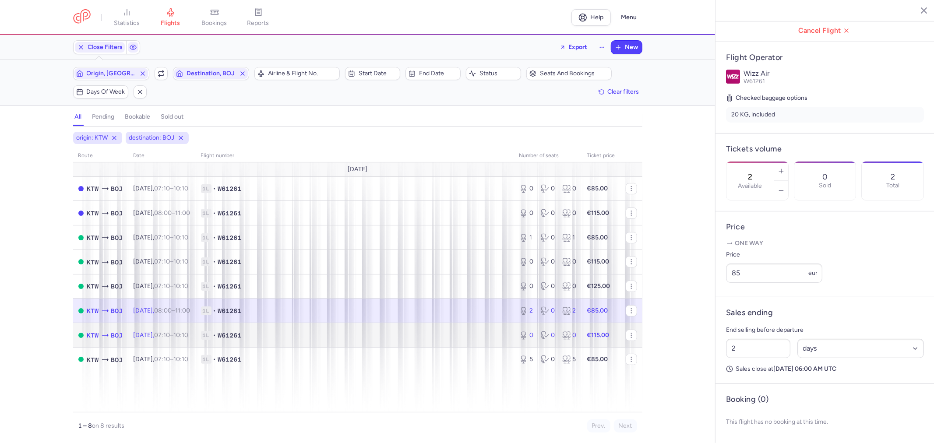
click at [332, 336] on span "1L • W61261" at bounding box center [355, 335] width 308 height 9
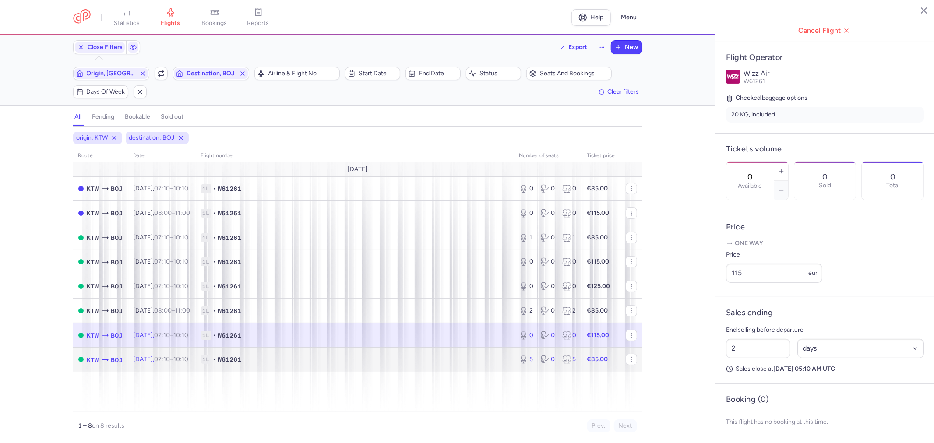
click at [327, 355] on td "1L • W61261" at bounding box center [355, 359] width 319 height 24
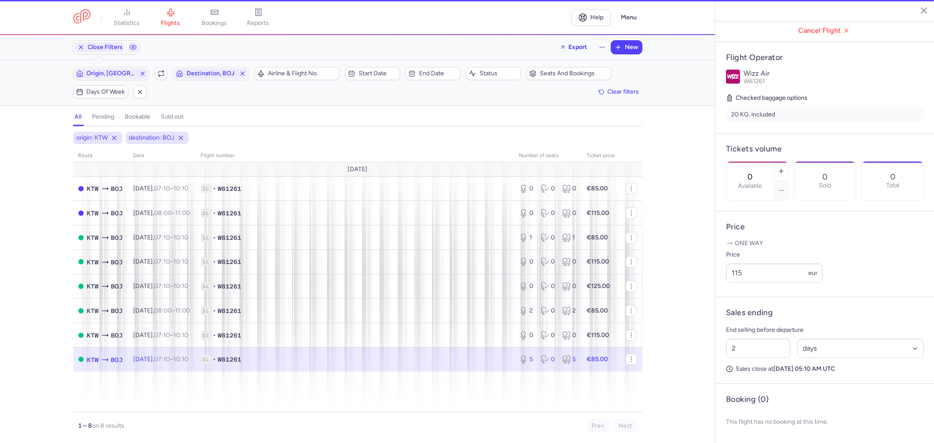
type input "5"
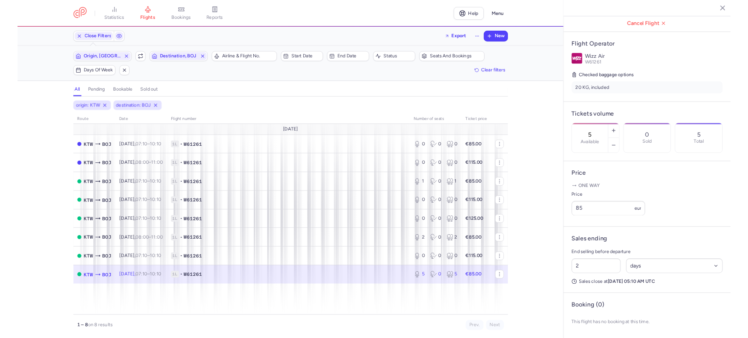
scroll to position [49, 0]
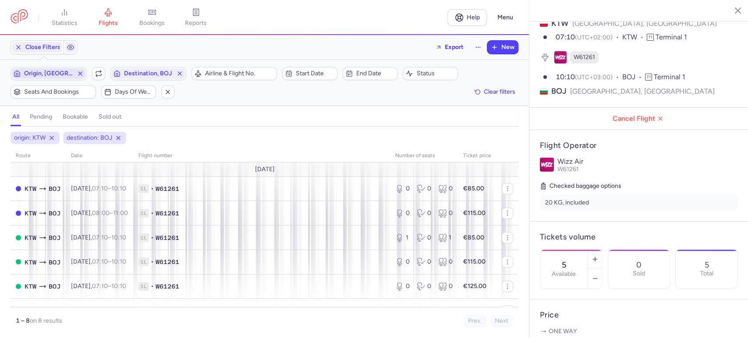
click at [78, 74] on icon "button" at bounding box center [80, 73] width 7 height 7
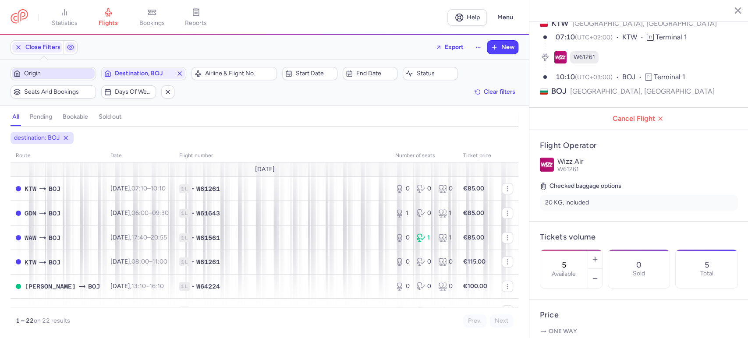
click at [56, 71] on span "Origin" at bounding box center [58, 73] width 69 height 7
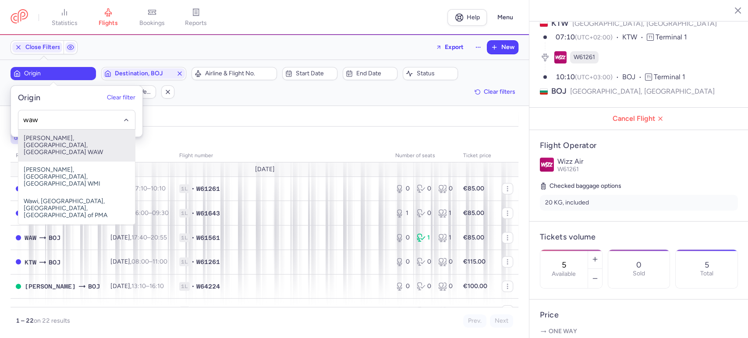
click at [64, 138] on span "[PERSON_NAME], [GEOGRAPHIC_DATA], [GEOGRAPHIC_DATA] WAW" at bounding box center [76, 146] width 117 height 32
type input "waw"
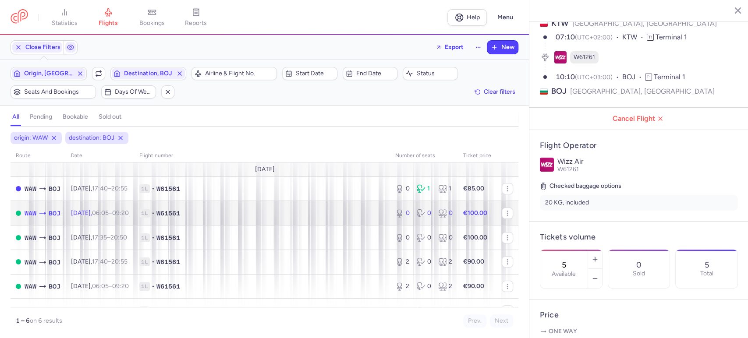
click at [363, 217] on td "1L • W61561" at bounding box center [262, 213] width 256 height 25
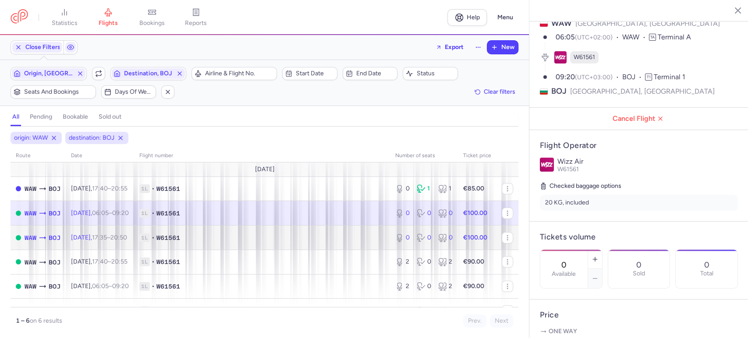
click at [339, 241] on span "1L • W61561" at bounding box center [261, 238] width 245 height 9
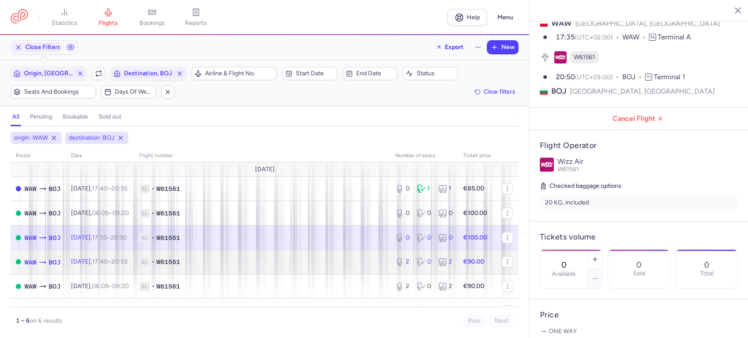
click at [338, 265] on span "1L • W61561" at bounding box center [261, 262] width 245 height 9
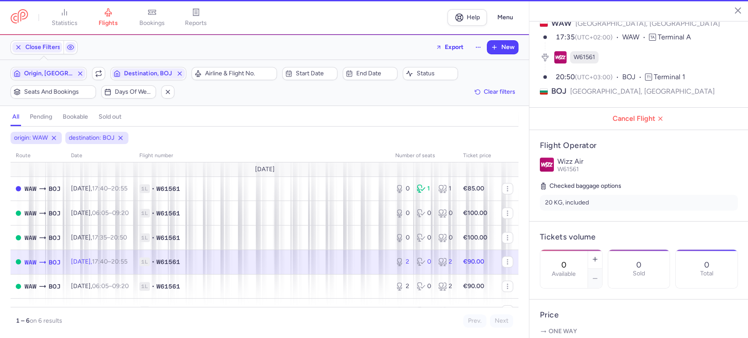
type input "2"
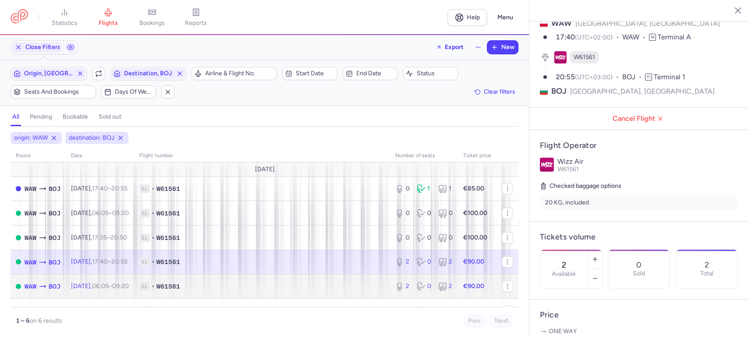
click at [320, 276] on td "1L • W61561" at bounding box center [262, 286] width 256 height 25
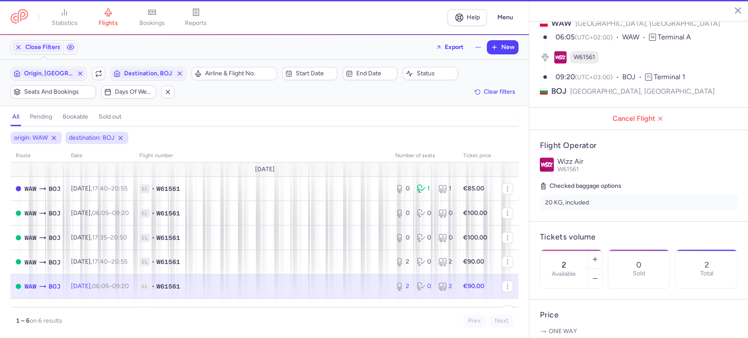
scroll to position [15, 0]
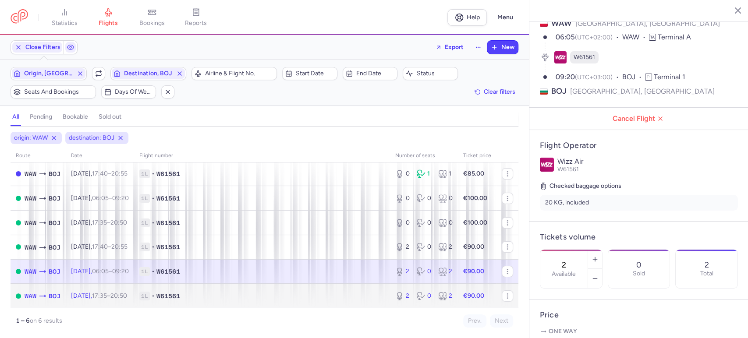
click at [302, 287] on td "1L • W61561" at bounding box center [262, 296] width 256 height 24
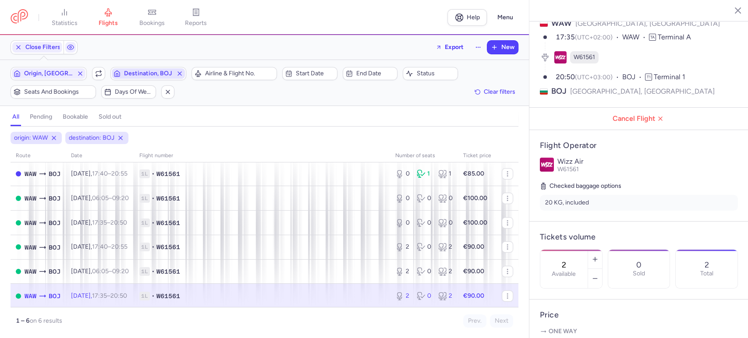
click at [179, 73] on icon "button" at bounding box center [179, 73] width 7 height 7
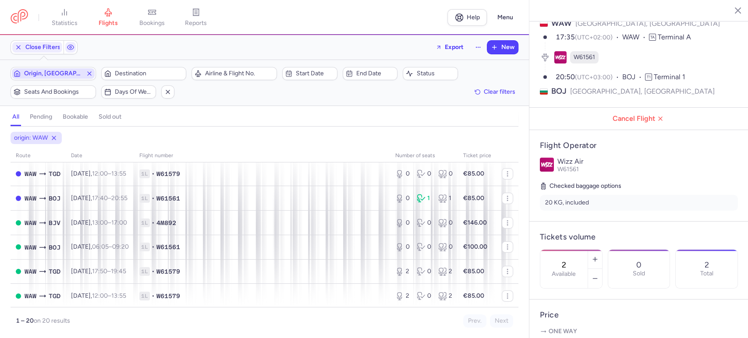
click at [88, 72] on icon "button" at bounding box center [89, 73] width 7 height 7
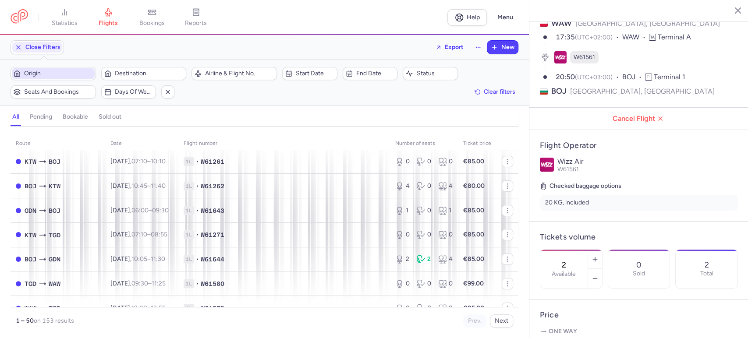
click at [72, 76] on span "Origin" at bounding box center [58, 73] width 69 height 7
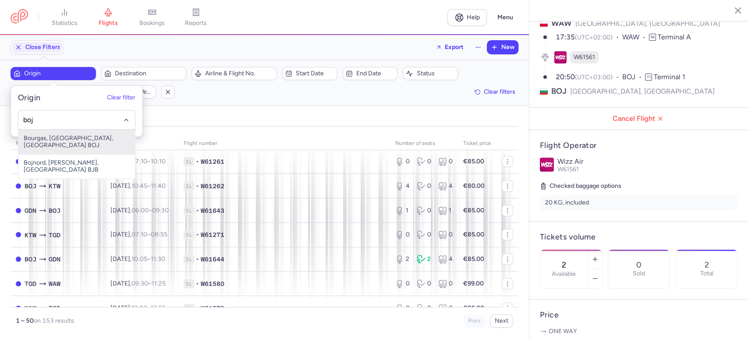
click at [84, 134] on span "Bourgas, [GEOGRAPHIC_DATA], [GEOGRAPHIC_DATA] BOJ" at bounding box center [76, 142] width 117 height 25
type input "boj"
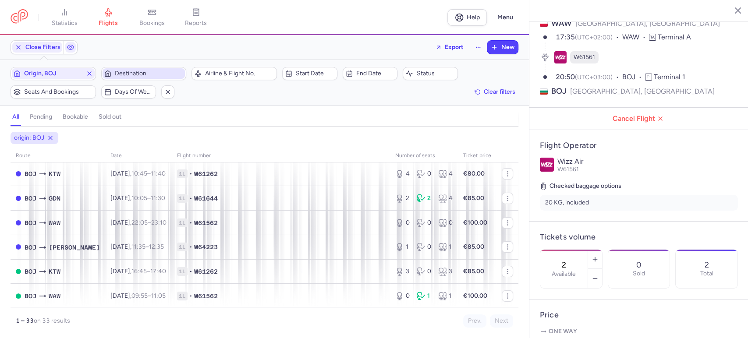
click at [117, 76] on span "Destination" at bounding box center [149, 73] width 69 height 7
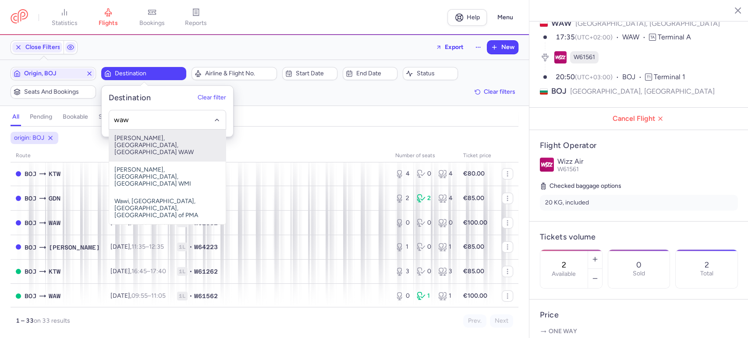
type input "waw"
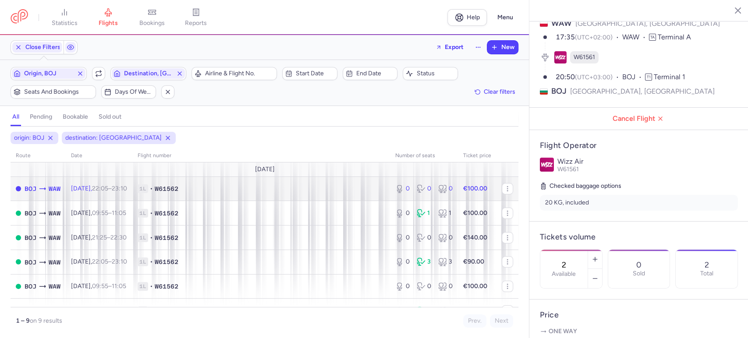
click at [347, 191] on span "1L • W61562" at bounding box center [261, 188] width 247 height 9
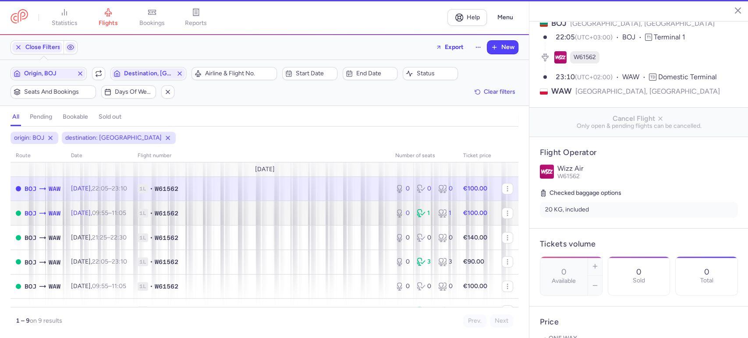
click at [308, 213] on span "1L • W61562" at bounding box center [261, 213] width 247 height 9
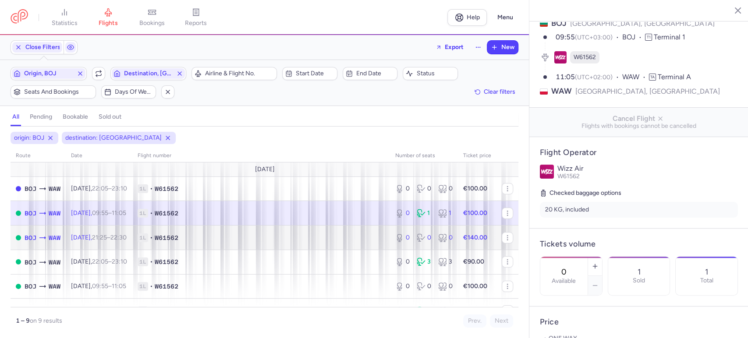
click at [281, 230] on td "1L • W61562" at bounding box center [261, 238] width 258 height 25
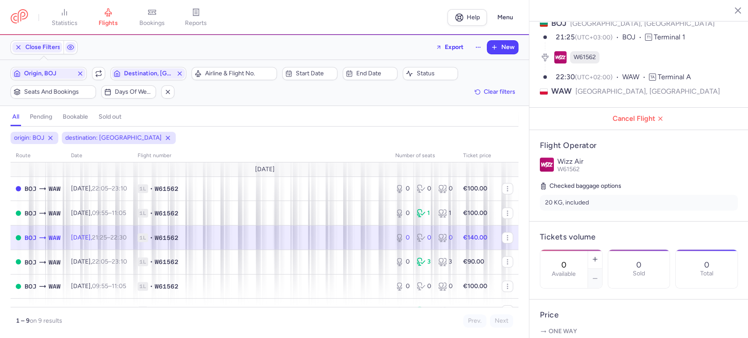
scroll to position [49, 0]
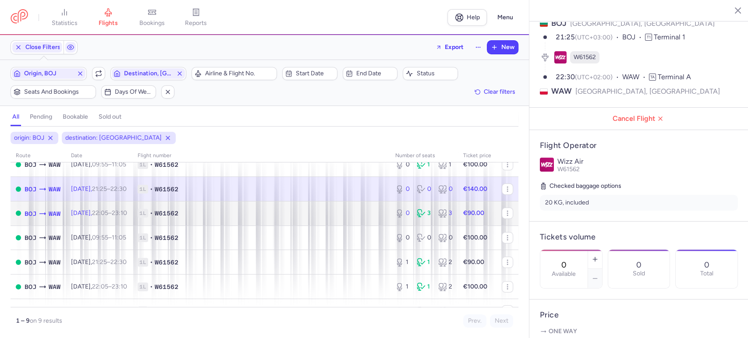
click at [255, 216] on span "1L • W61562" at bounding box center [261, 213] width 247 height 9
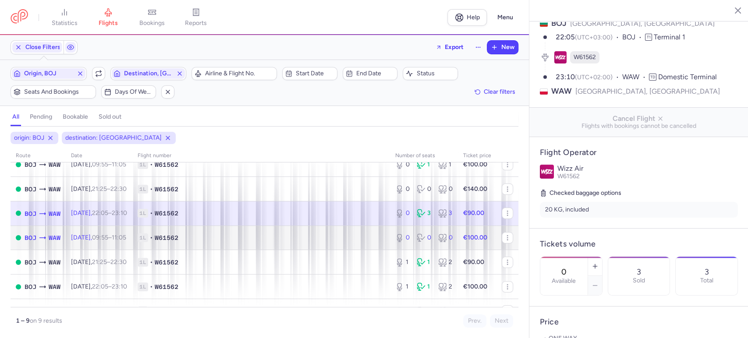
click at [275, 241] on span "1L • W61562" at bounding box center [261, 238] width 247 height 9
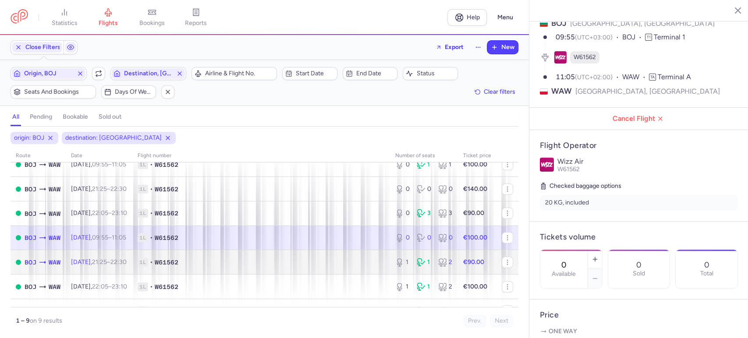
click at [285, 260] on span "1L • W61562" at bounding box center [261, 262] width 247 height 9
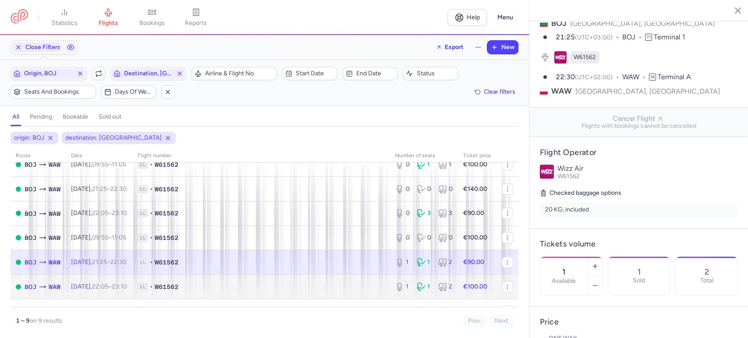
click at [351, 280] on td "1L • W61562" at bounding box center [261, 287] width 258 height 25
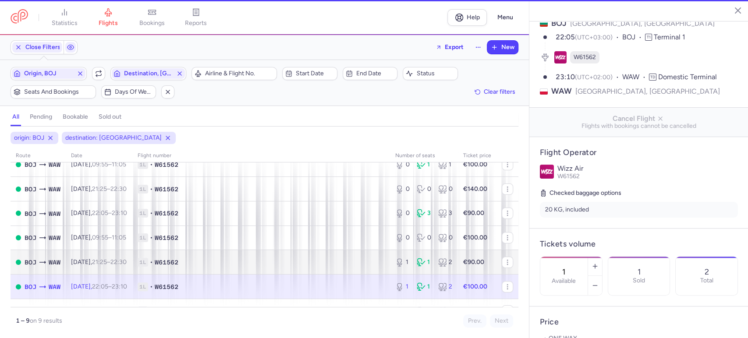
scroll to position [88, 0]
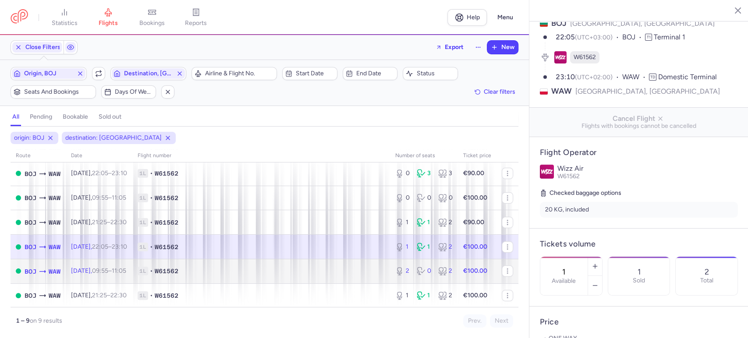
click at [257, 273] on span "1L • W61562" at bounding box center [261, 271] width 247 height 9
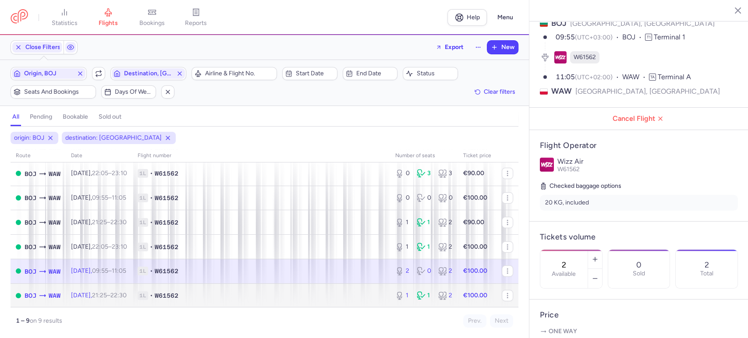
click at [306, 294] on span "1L • W61562" at bounding box center [261, 295] width 247 height 9
type input "1"
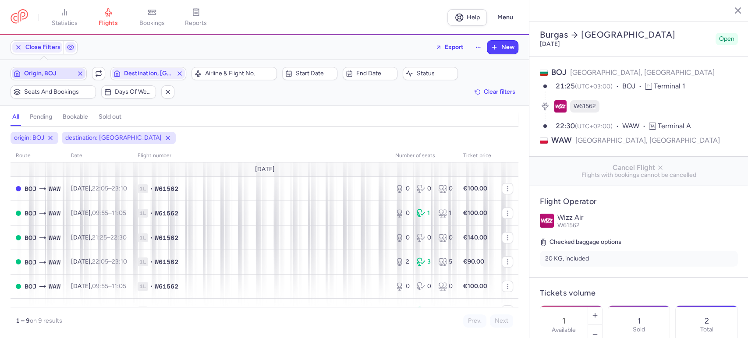
click at [78, 70] on icon "button" at bounding box center [80, 73] width 7 height 7
click at [180, 73] on icon "button" at bounding box center [179, 73] width 7 height 7
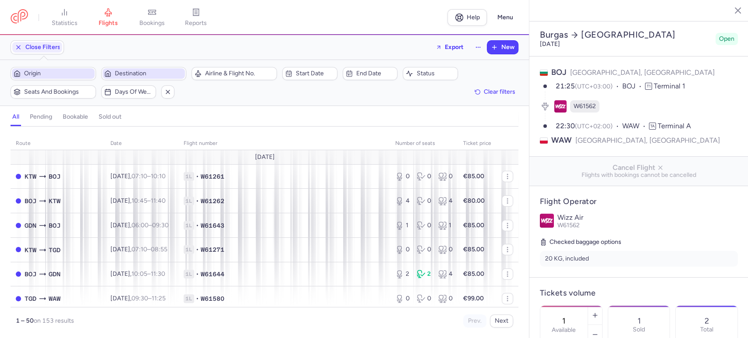
click at [62, 73] on span "Origin" at bounding box center [58, 73] width 69 height 7
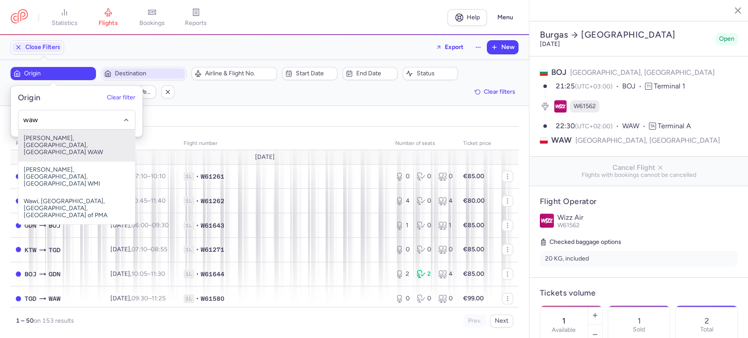
click at [58, 134] on span "[PERSON_NAME], [GEOGRAPHIC_DATA], [GEOGRAPHIC_DATA] WAW" at bounding box center [76, 146] width 117 height 32
type input "waw"
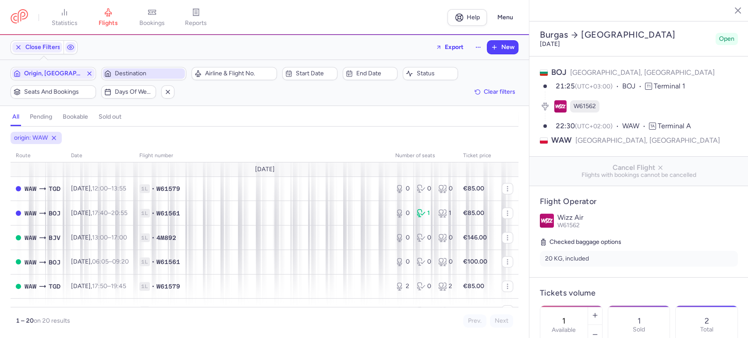
click at [142, 69] on span "Destination" at bounding box center [144, 73] width 83 height 11
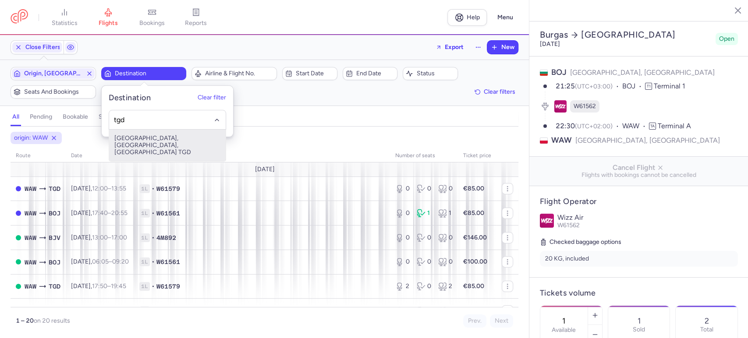
click at [135, 139] on span "[GEOGRAPHIC_DATA], [GEOGRAPHIC_DATA], [GEOGRAPHIC_DATA] TGD" at bounding box center [167, 146] width 117 height 32
type input "tgd"
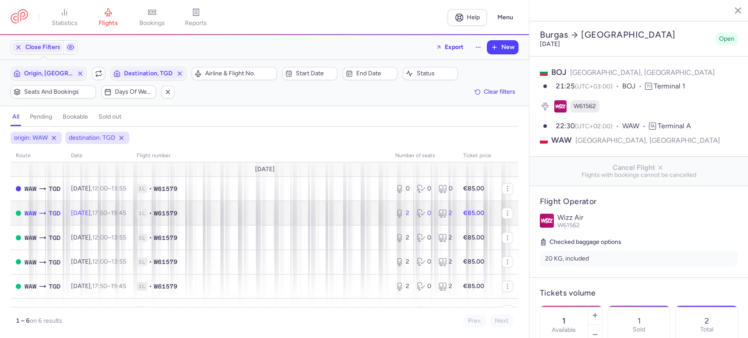
click at [321, 215] on span "1L • W61579" at bounding box center [261, 213] width 248 height 9
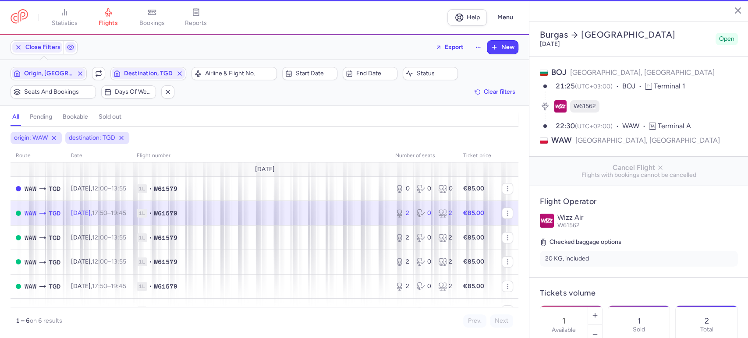
type input "2"
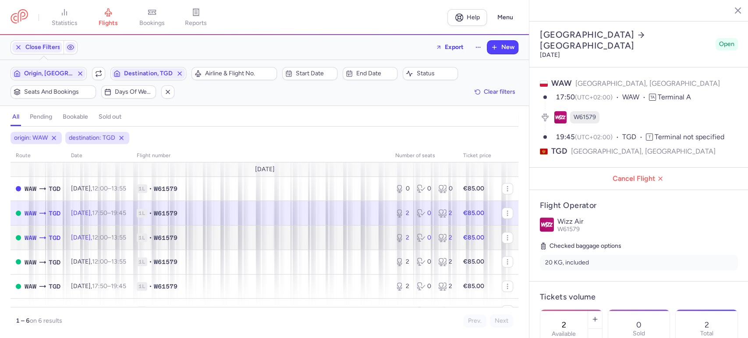
click at [255, 242] on td "1L • W61579" at bounding box center [260, 238] width 258 height 25
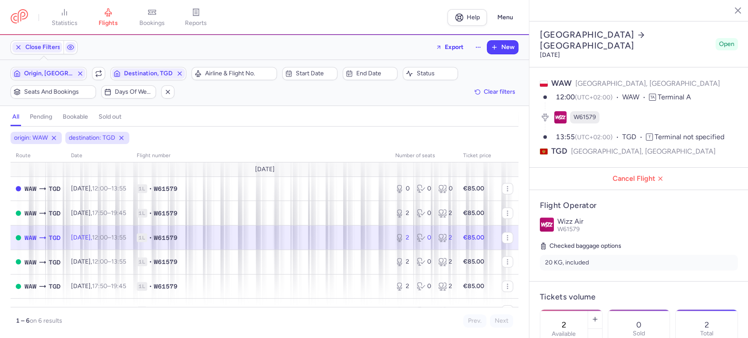
click at [251, 239] on span "1L • W61579" at bounding box center [261, 238] width 248 height 9
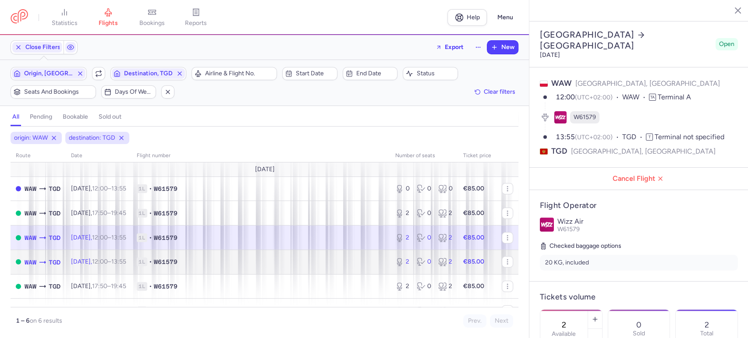
click at [245, 255] on td "1L • W61579" at bounding box center [260, 262] width 258 height 25
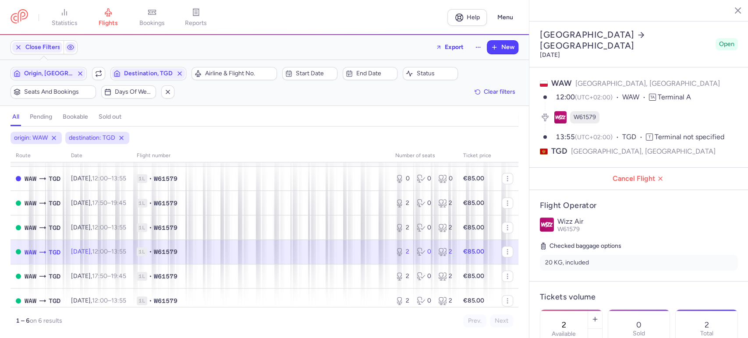
scroll to position [15, 0]
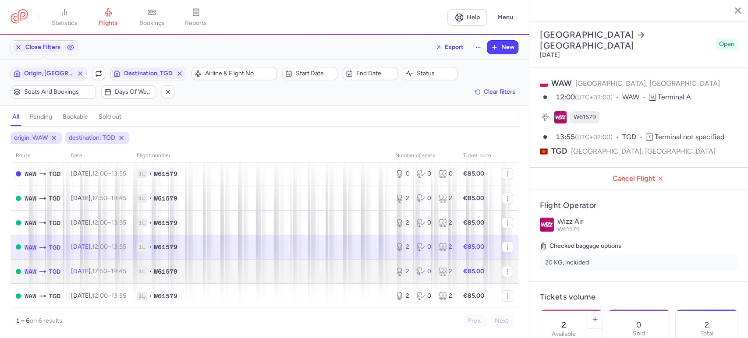
click at [304, 270] on span "1L • W61579" at bounding box center [261, 271] width 248 height 9
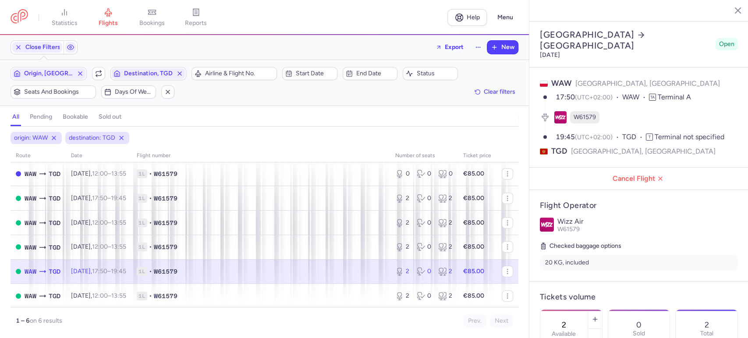
click at [458, 277] on td "1L • W61579" at bounding box center [477, 271] width 39 height 25
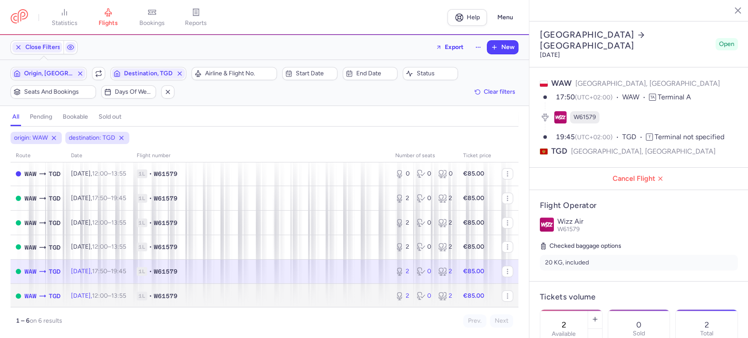
click at [312, 284] on td "1L • W61579" at bounding box center [260, 296] width 258 height 24
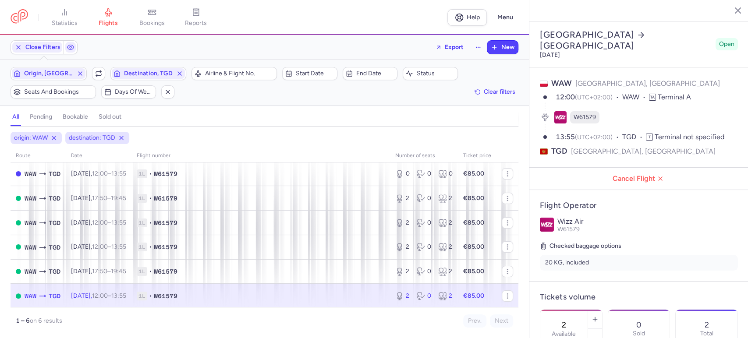
click at [458, 290] on td "1L • W61579" at bounding box center [477, 296] width 39 height 24
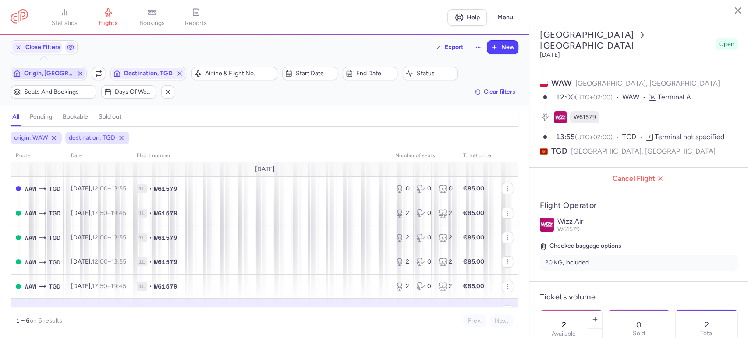
click at [80, 74] on icon "button" at bounding box center [80, 73] width 7 height 7
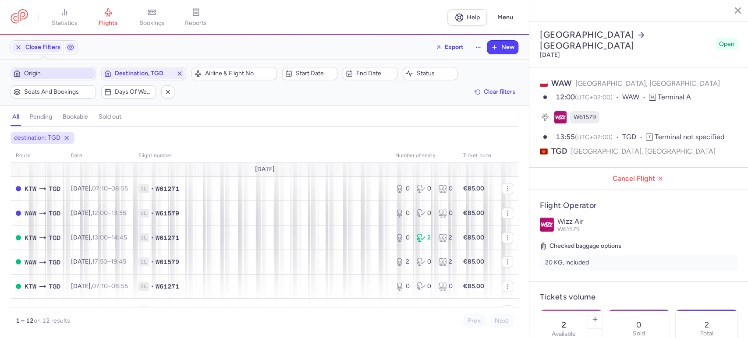
click at [64, 74] on span "Origin" at bounding box center [58, 73] width 69 height 7
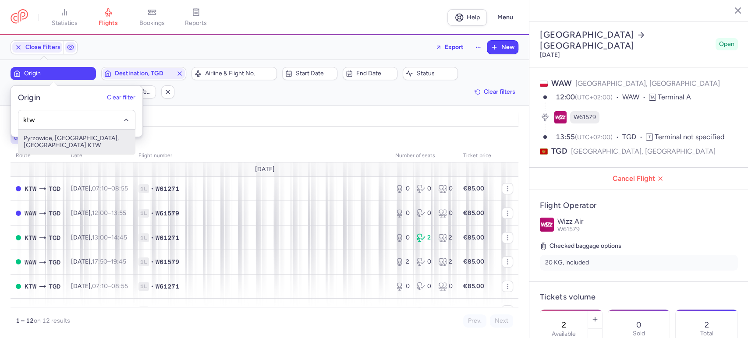
click at [71, 138] on span "Pyrzowice, [GEOGRAPHIC_DATA], [GEOGRAPHIC_DATA] KTW" at bounding box center [76, 142] width 117 height 25
type input "ktw"
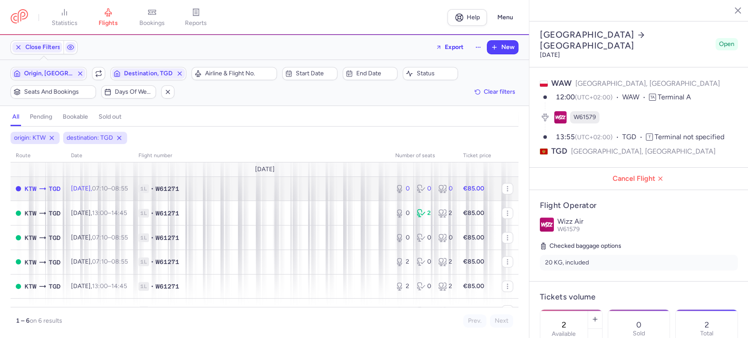
click at [276, 193] on td "1L • W61271" at bounding box center [261, 189] width 257 height 25
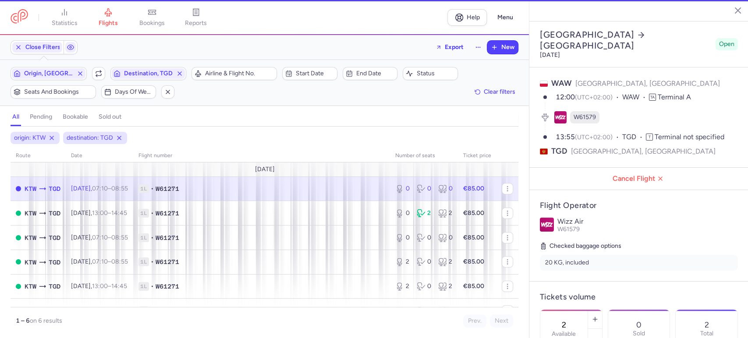
type input "0"
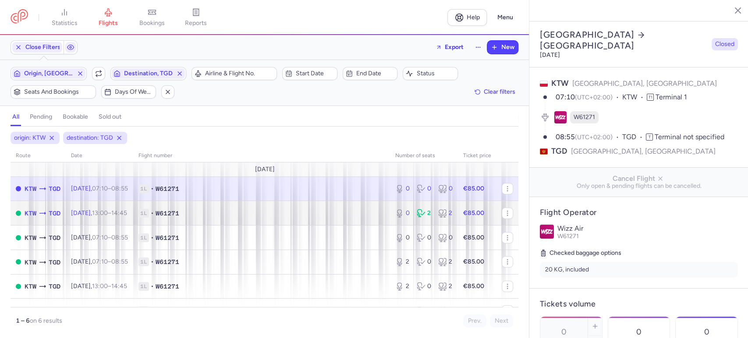
click at [235, 209] on span "1L • W61271" at bounding box center [261, 213] width 246 height 9
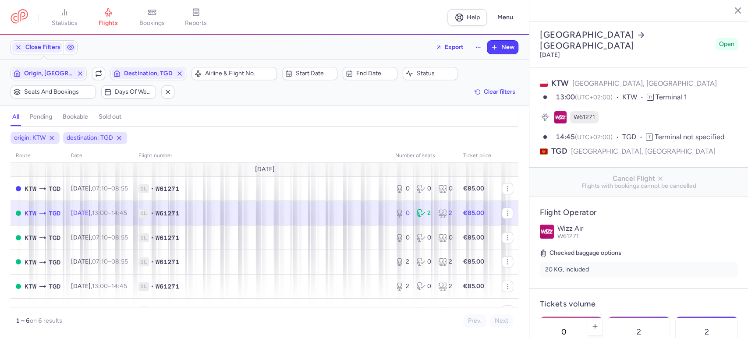
click at [310, 213] on span "1L • W61271" at bounding box center [261, 213] width 246 height 9
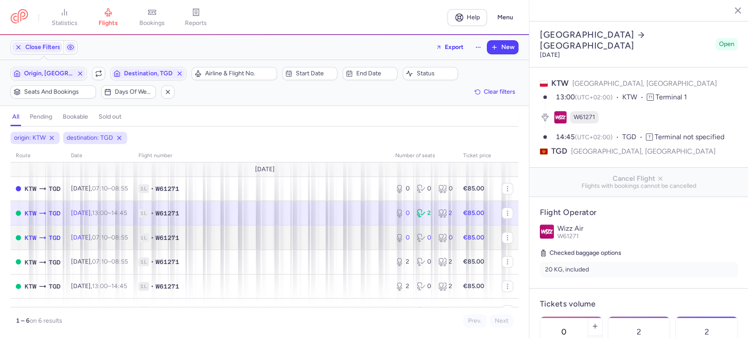
click at [335, 235] on span "1L • W61271" at bounding box center [261, 238] width 246 height 9
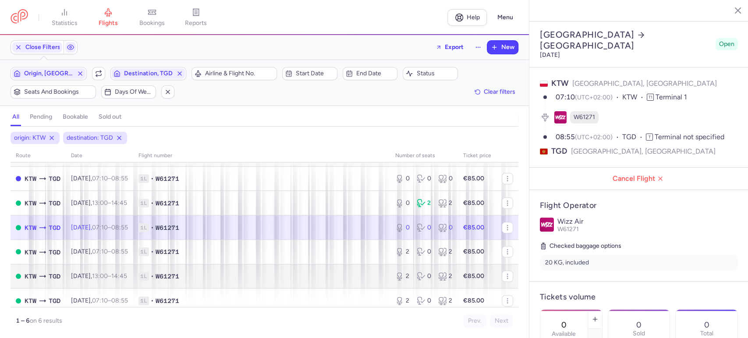
scroll to position [15, 0]
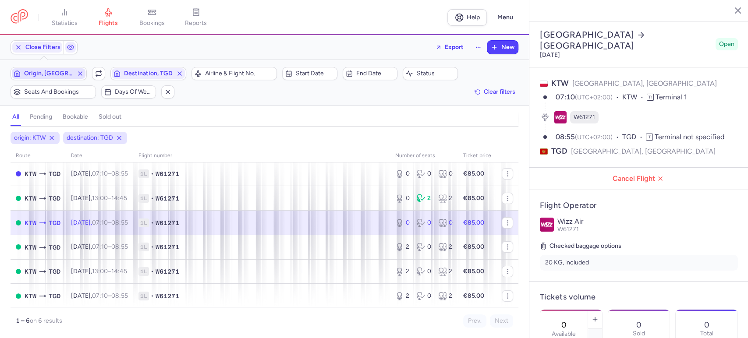
click at [80, 72] on icon "button" at bounding box center [80, 73] width 7 height 7
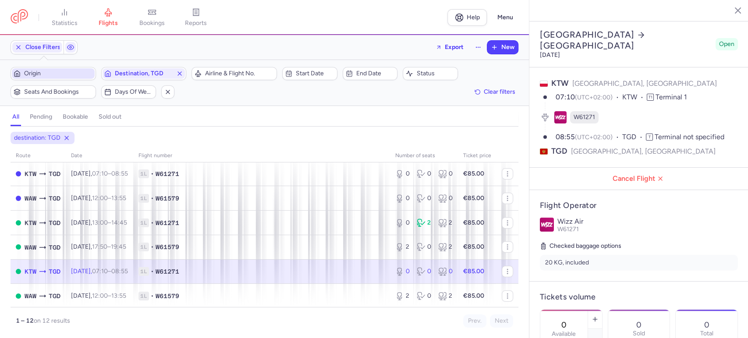
click at [50, 71] on span "Origin" at bounding box center [58, 73] width 69 height 7
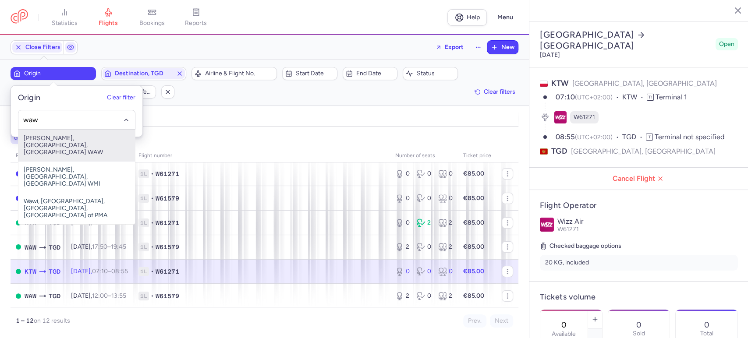
click at [66, 140] on span "[PERSON_NAME], [GEOGRAPHIC_DATA], [GEOGRAPHIC_DATA] WAW" at bounding box center [76, 146] width 117 height 32
type input "waw"
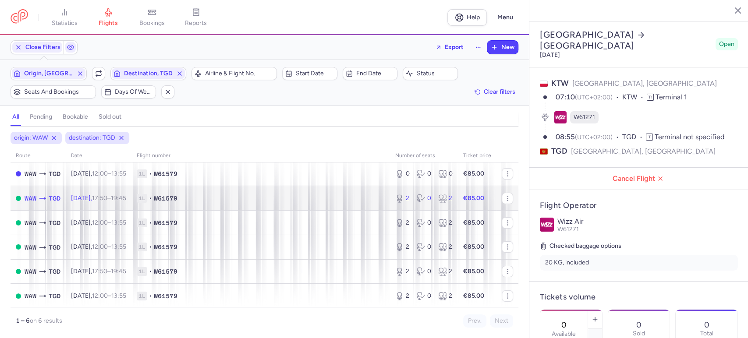
click at [222, 191] on td "1L • W61579" at bounding box center [260, 198] width 258 height 25
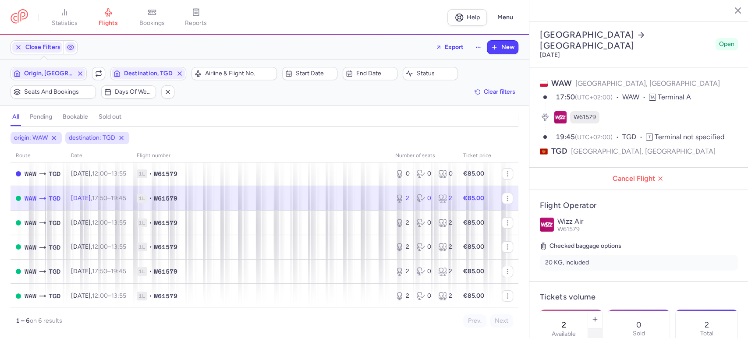
click at [598, 335] on icon "button" at bounding box center [594, 338] width 7 height 7
click at [553, 322] on span "Save changes" at bounding box center [568, 321] width 43 height 8
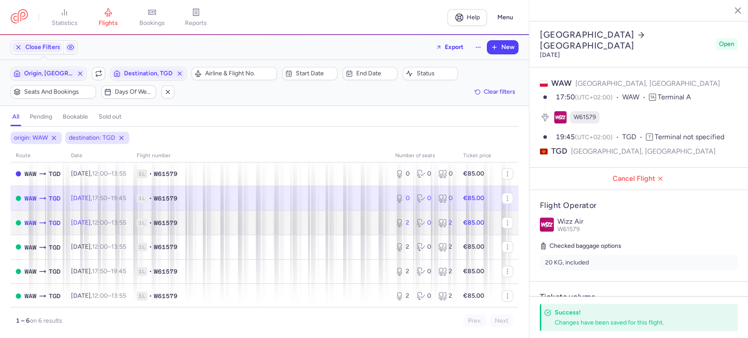
click at [273, 225] on span "1L • W61579" at bounding box center [261, 223] width 248 height 9
type input "2"
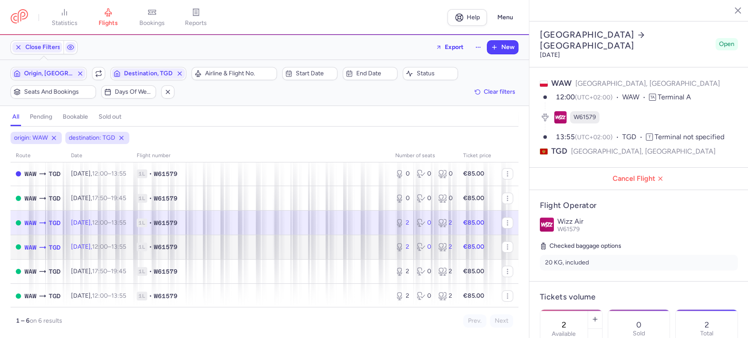
click at [220, 251] on td "1L • W61579" at bounding box center [260, 247] width 258 height 25
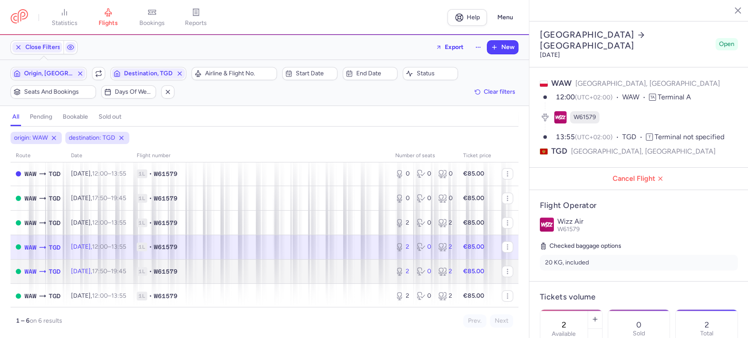
click at [318, 273] on span "1L • W61579" at bounding box center [261, 271] width 248 height 9
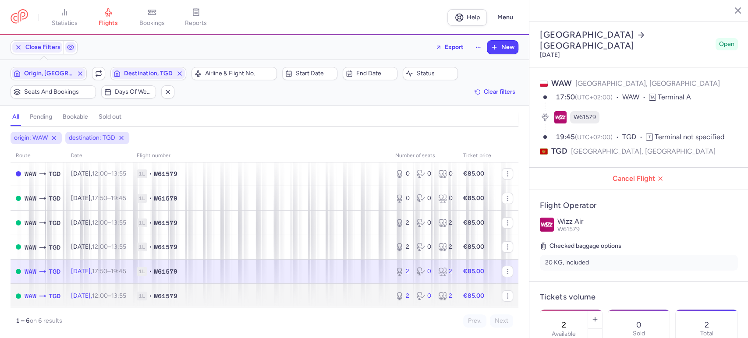
click at [303, 295] on span "1L • W61579" at bounding box center [261, 296] width 248 height 9
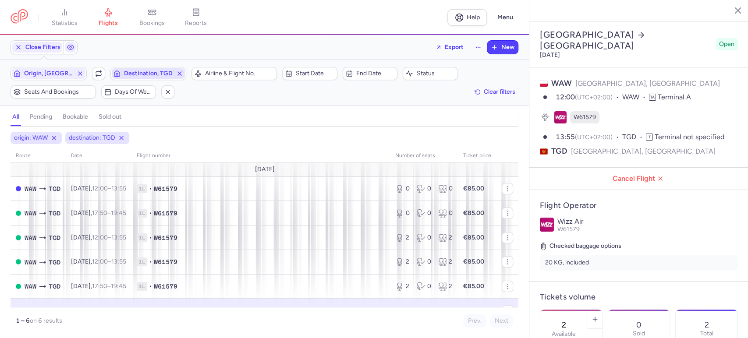
click at [173, 72] on span "Destination, TGD" at bounding box center [148, 73] width 49 height 7
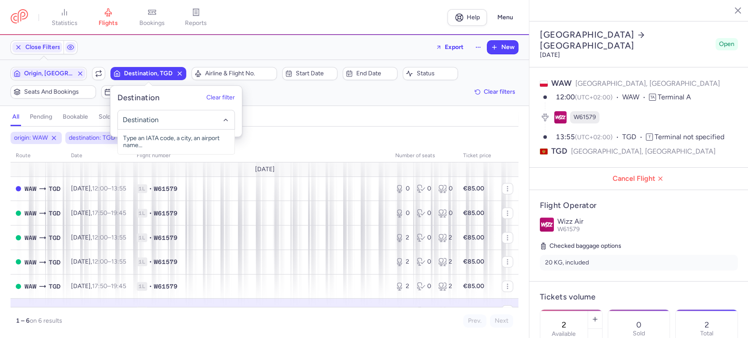
click at [180, 75] on icon "button" at bounding box center [179, 73] width 7 height 7
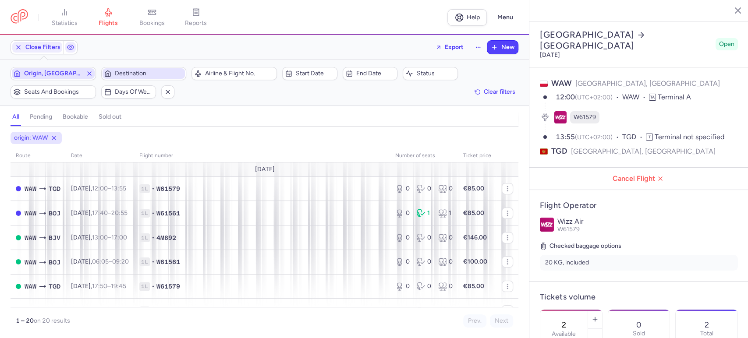
click at [90, 74] on line "button" at bounding box center [90, 74] width 4 height 4
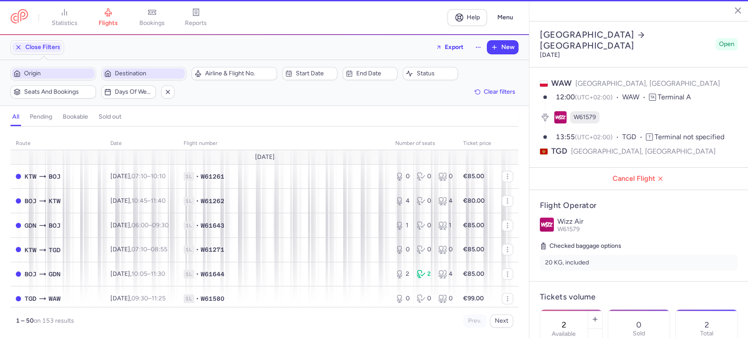
click at [56, 74] on span "Origin" at bounding box center [58, 73] width 69 height 7
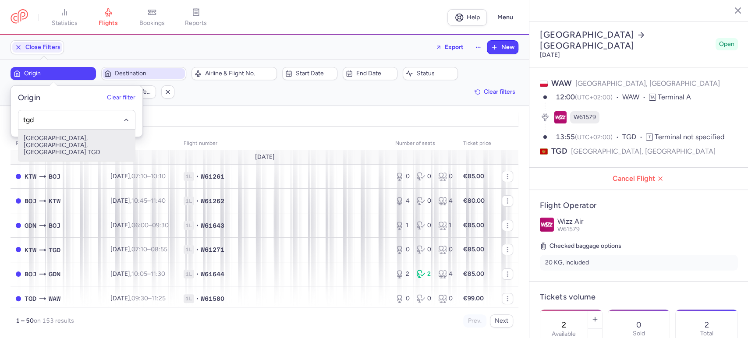
click at [46, 145] on span "[GEOGRAPHIC_DATA], [GEOGRAPHIC_DATA], [GEOGRAPHIC_DATA] TGD" at bounding box center [76, 146] width 117 height 32
type input "tgd"
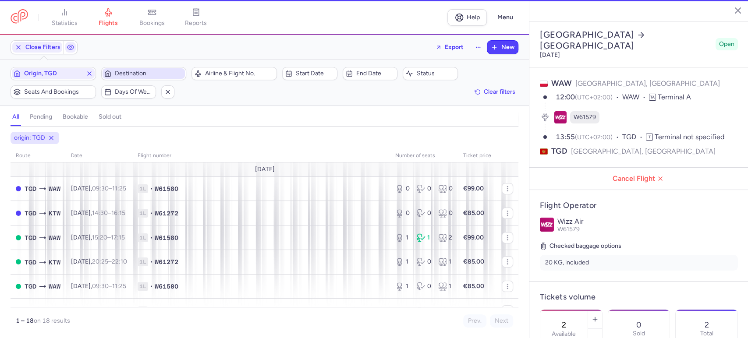
click at [126, 76] on span "Destination" at bounding box center [149, 73] width 69 height 7
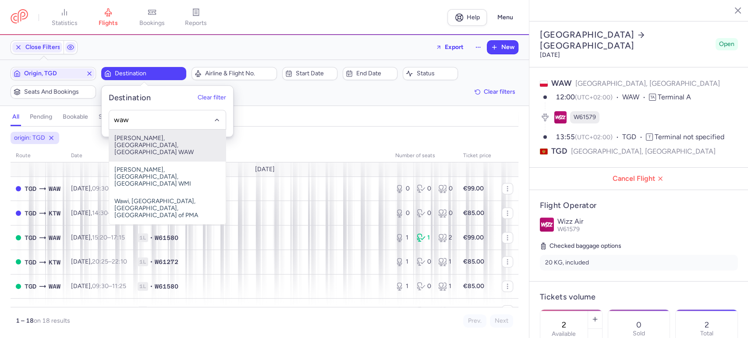
click at [148, 141] on span "[PERSON_NAME], [GEOGRAPHIC_DATA], [GEOGRAPHIC_DATA] WAW" at bounding box center [167, 146] width 117 height 32
type input "waw"
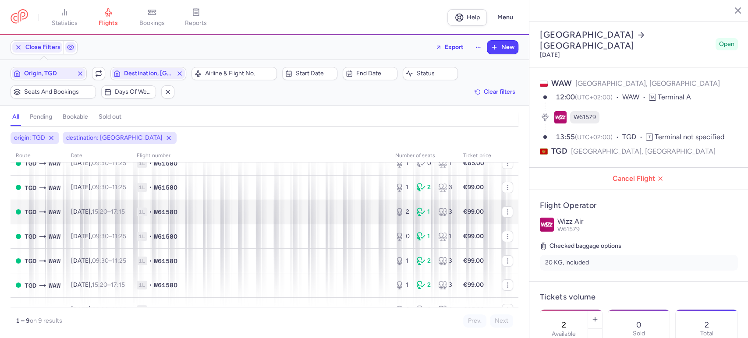
scroll to position [88, 0]
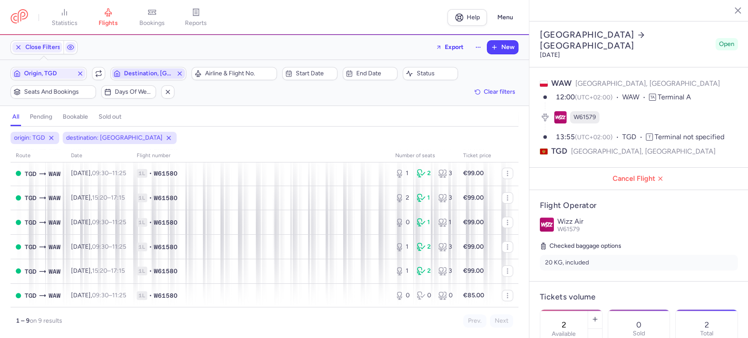
click at [180, 73] on line "button" at bounding box center [180, 74] width 4 height 4
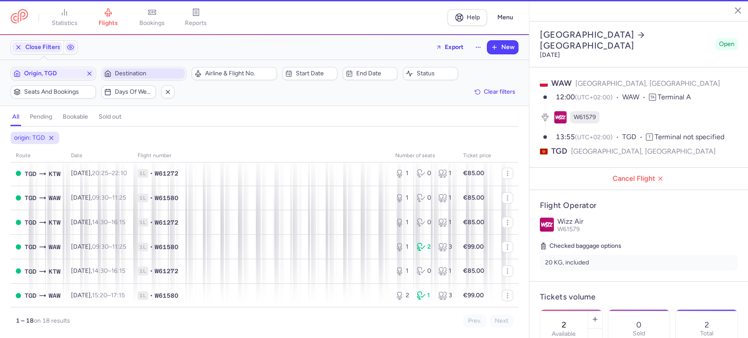
click at [152, 73] on span "Destination" at bounding box center [149, 73] width 69 height 7
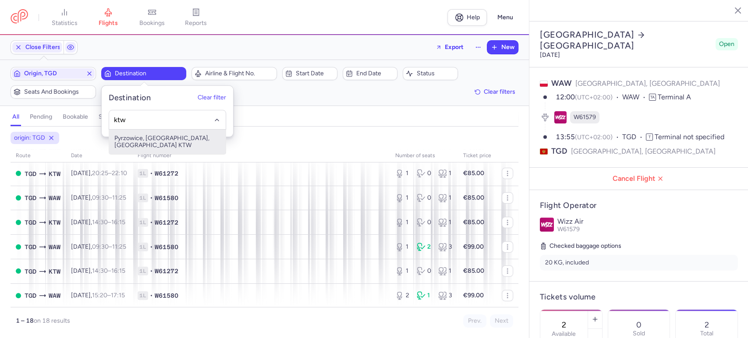
click at [154, 139] on span "Pyrzowice, [GEOGRAPHIC_DATA], [GEOGRAPHIC_DATA] KTW" at bounding box center [167, 142] width 117 height 25
type input "ktw"
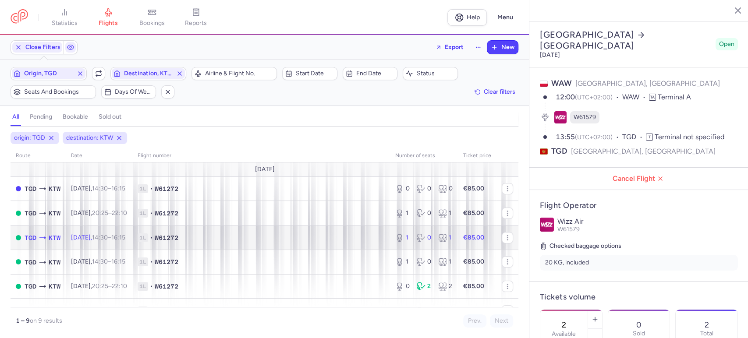
click at [225, 234] on span "1L • W61272" at bounding box center [261, 238] width 247 height 9
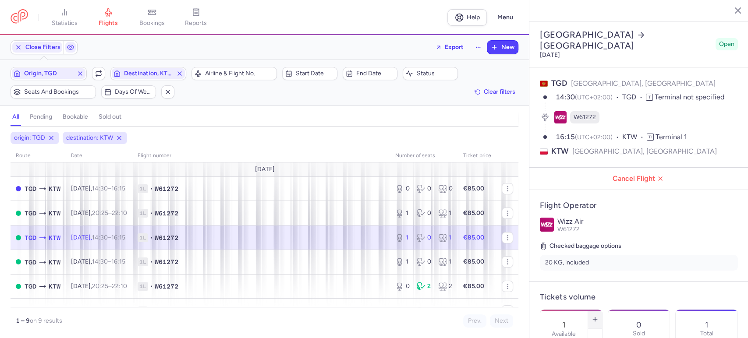
click at [598, 316] on icon "button" at bounding box center [594, 319] width 7 height 7
click at [559, 315] on button "Save changes" at bounding box center [569, 320] width 58 height 19
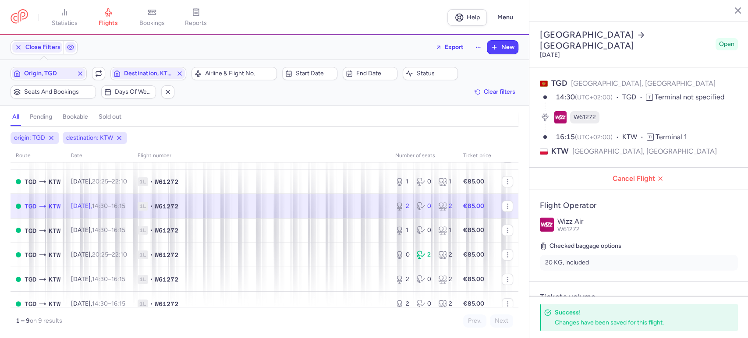
scroll to position [49, 0]
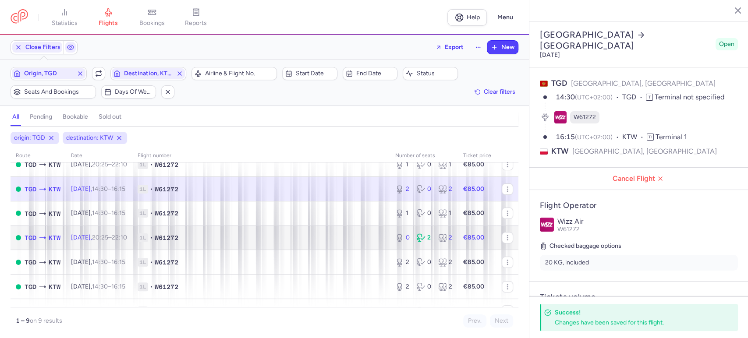
click at [289, 241] on span "1L • W61272" at bounding box center [261, 238] width 247 height 9
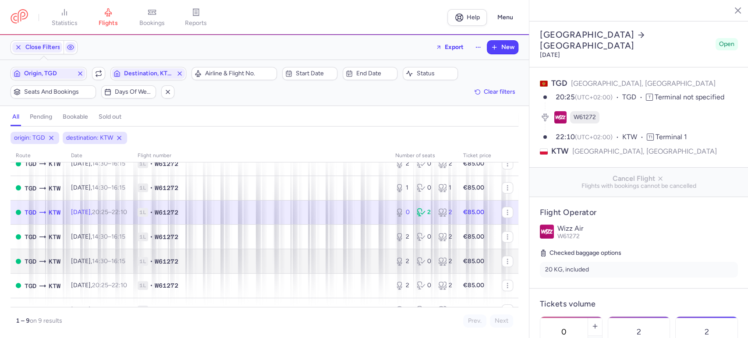
scroll to position [88, 0]
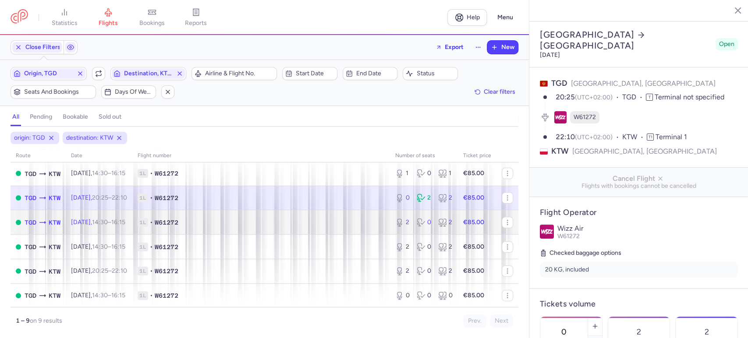
click at [329, 214] on td "1L • W61272" at bounding box center [261, 222] width 258 height 25
type input "2"
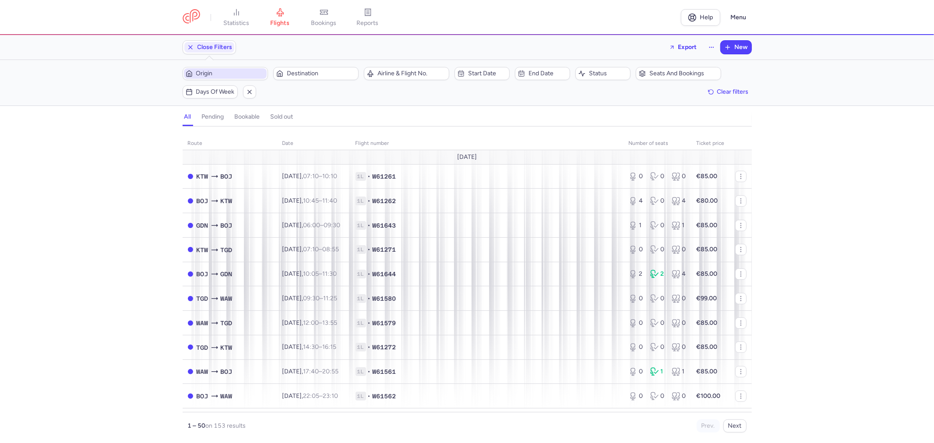
click at [234, 74] on span "Origin" at bounding box center [230, 73] width 69 height 7
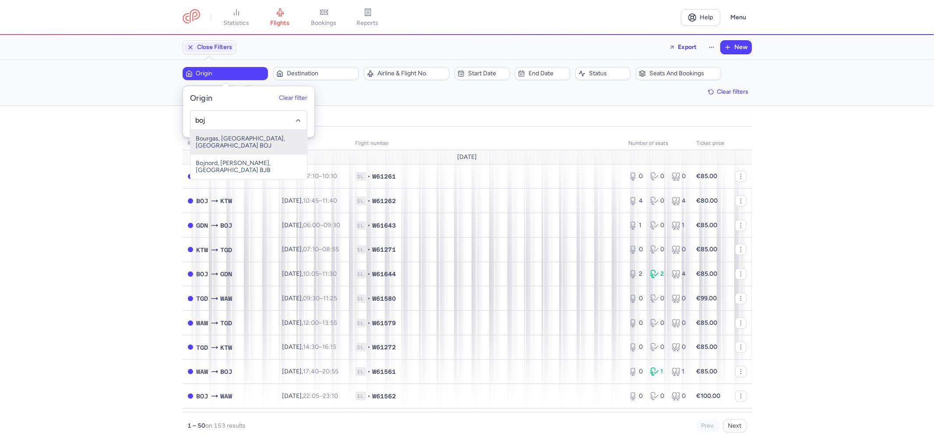
drag, startPoint x: 239, startPoint y: 136, endPoint x: 261, endPoint y: 119, distance: 27.7
click at [240, 136] on span "Bourgas, [GEOGRAPHIC_DATA], [GEOGRAPHIC_DATA] BOJ" at bounding box center [249, 142] width 117 height 25
type input "boj"
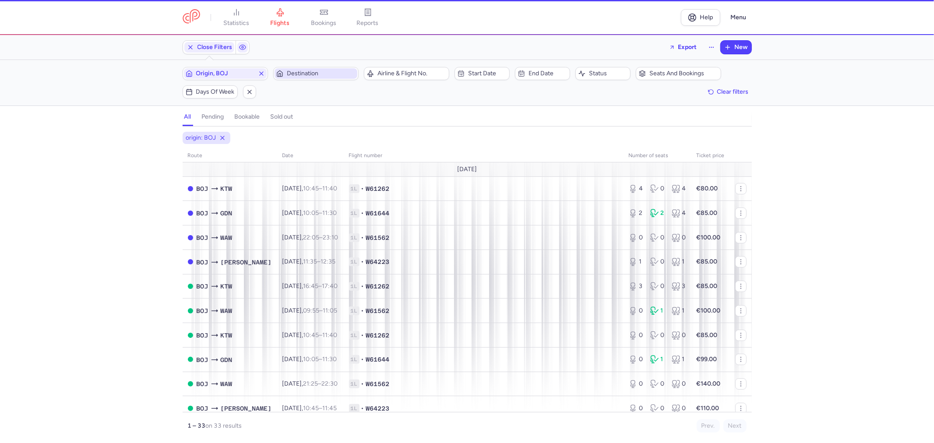
click at [315, 73] on span "Destination" at bounding box center [321, 73] width 69 height 7
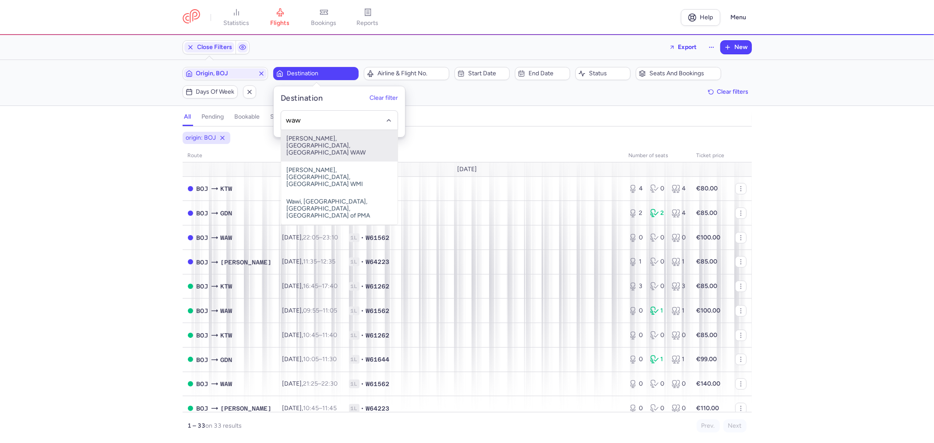
click at [322, 138] on span "[PERSON_NAME], [GEOGRAPHIC_DATA], [GEOGRAPHIC_DATA] WAW" at bounding box center [339, 146] width 117 height 32
type input "waw"
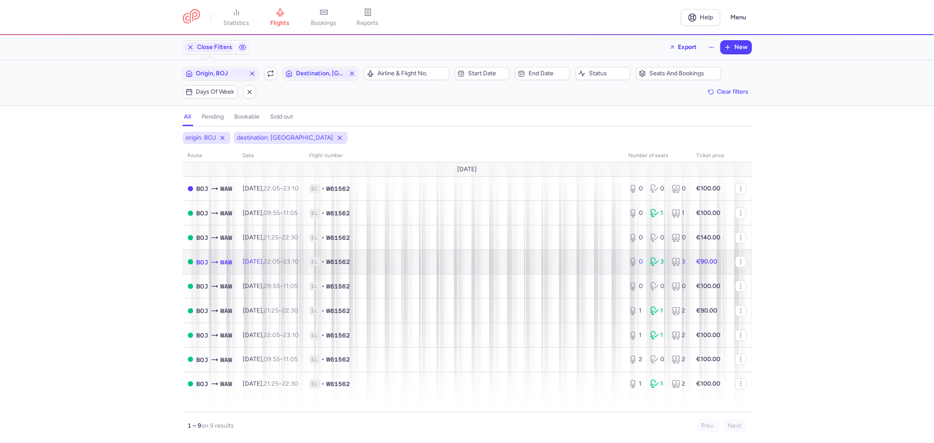
click at [529, 261] on span "1L • W61562" at bounding box center [464, 262] width 309 height 9
select select "days"
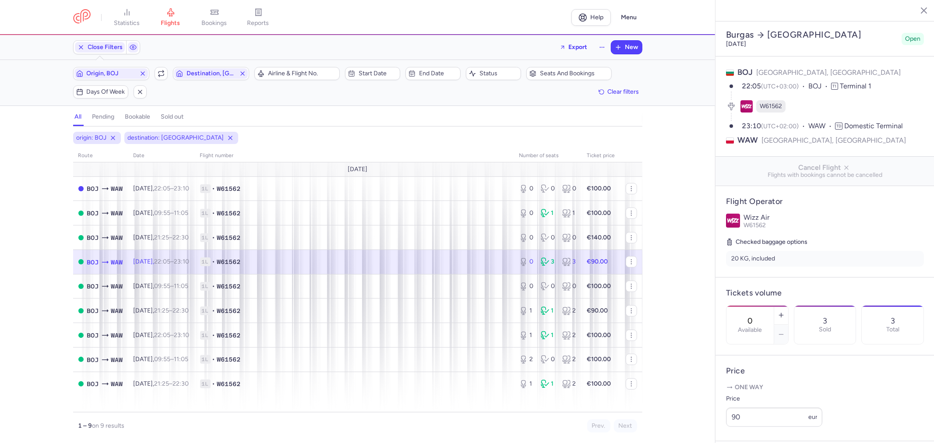
click at [417, 266] on span "1L • W61562" at bounding box center [354, 262] width 309 height 9
click at [785, 312] on icon "button" at bounding box center [781, 315] width 7 height 7
type input "2"
click at [757, 431] on button "Save changes" at bounding box center [755, 426] width 58 height 19
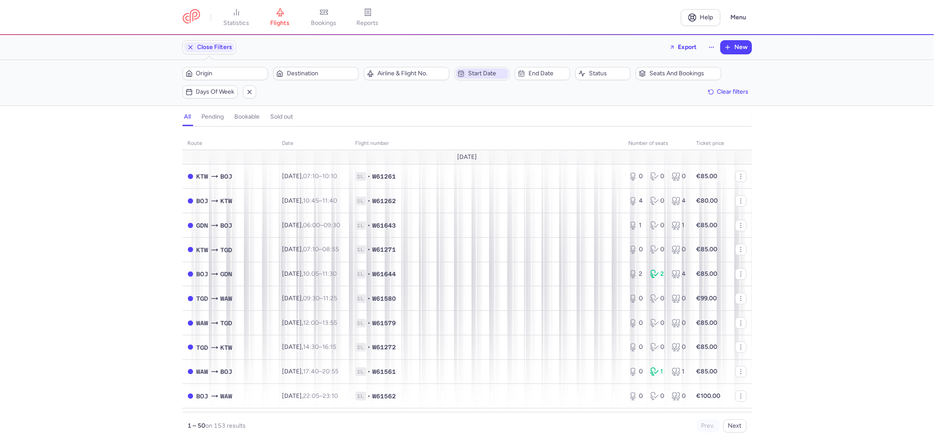
click at [472, 72] on span "Start date" at bounding box center [487, 73] width 39 height 7
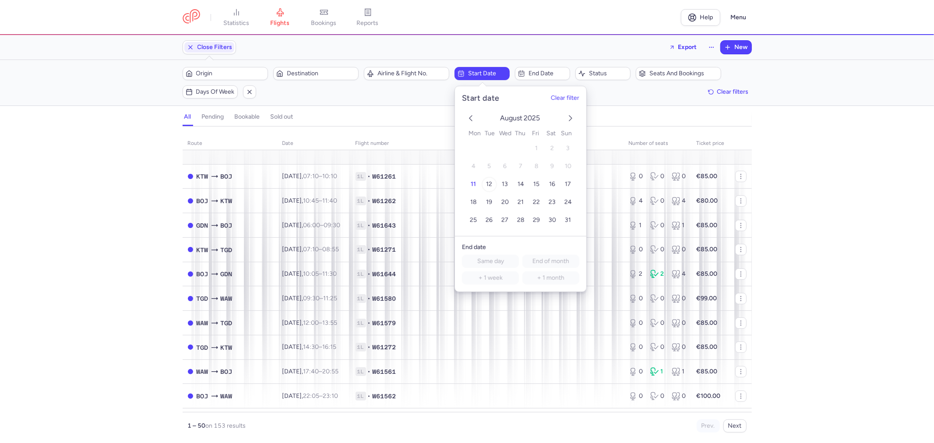
click at [491, 183] on span "12" at bounding box center [489, 184] width 6 height 7
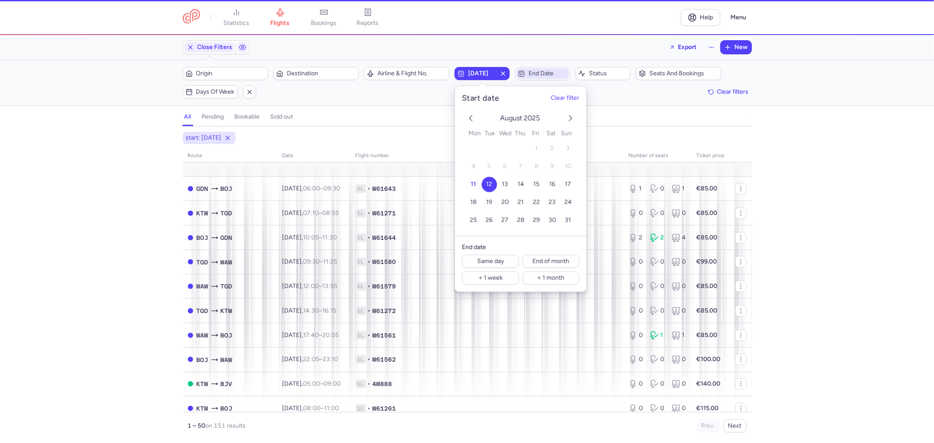
click at [546, 68] on span "End date" at bounding box center [543, 73] width 53 height 11
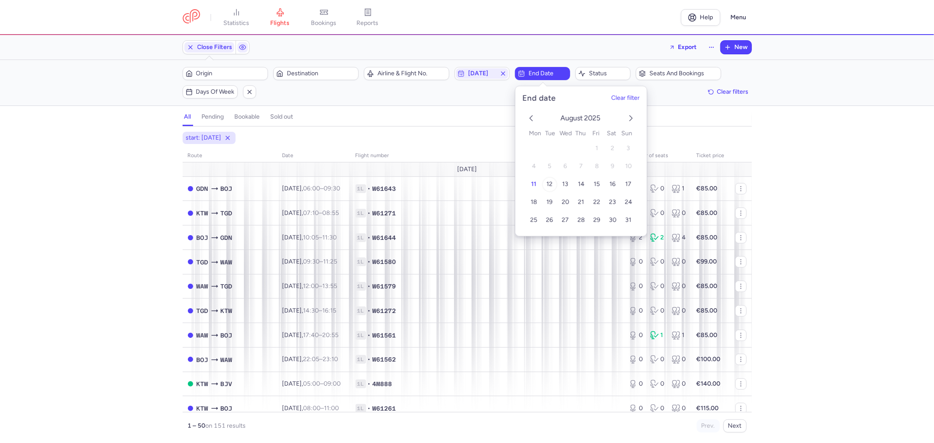
click at [551, 183] on span "12" at bounding box center [550, 184] width 6 height 7
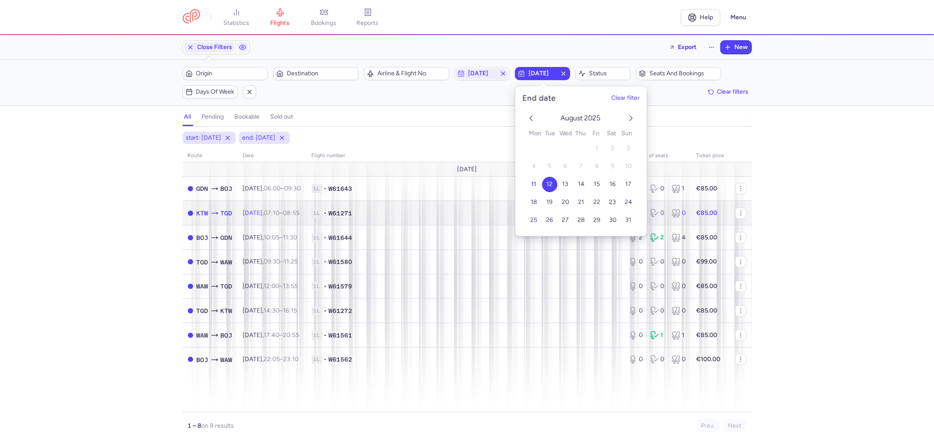
click at [444, 217] on span "1L • W61271" at bounding box center [465, 213] width 307 height 9
select select "days"
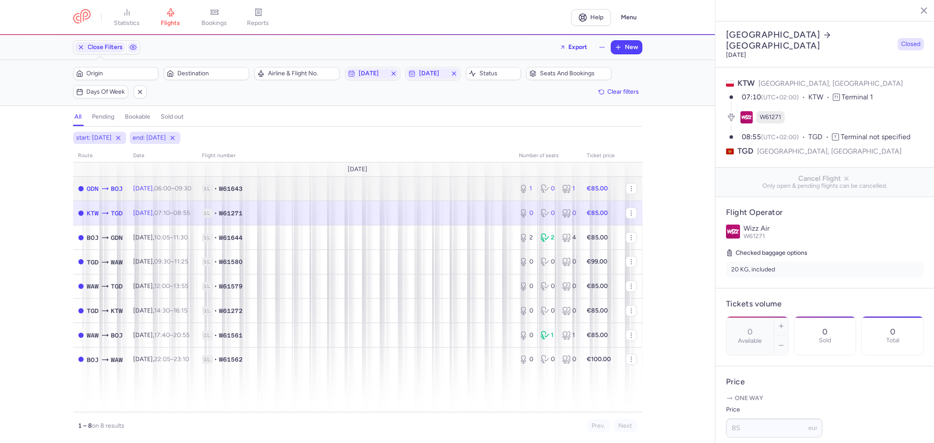
click at [342, 181] on td "1L • W61643" at bounding box center [355, 189] width 317 height 25
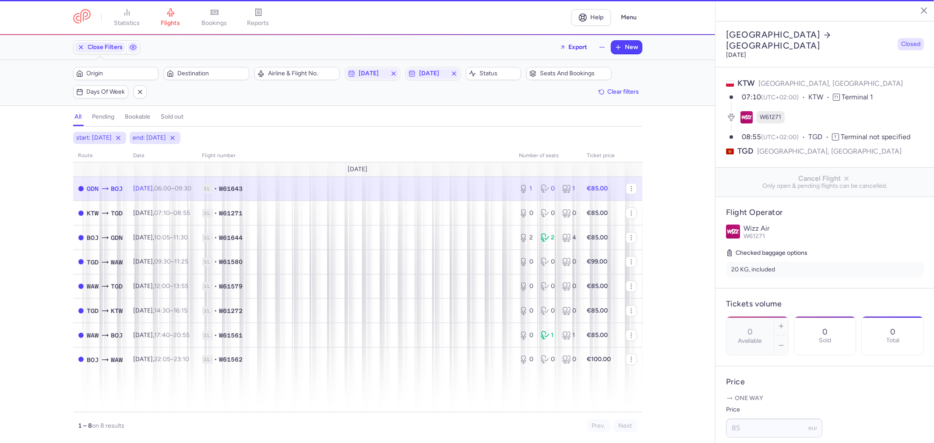
type input "1"
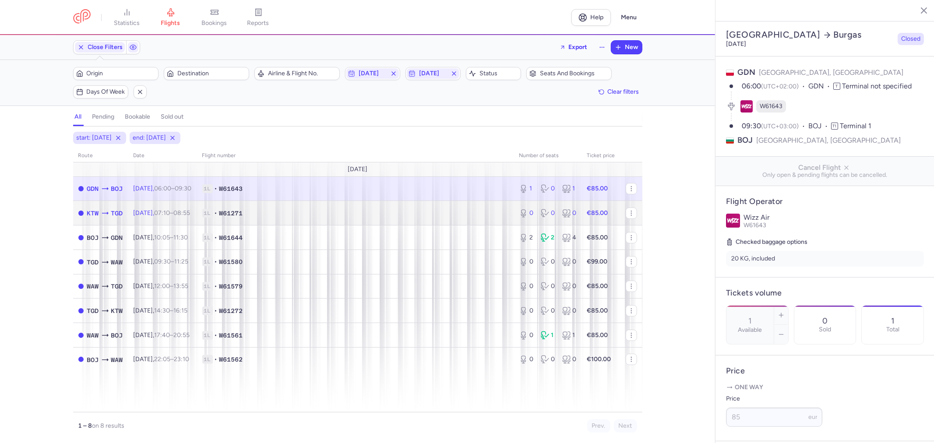
click at [366, 219] on td "1L • W61271" at bounding box center [355, 213] width 317 height 25
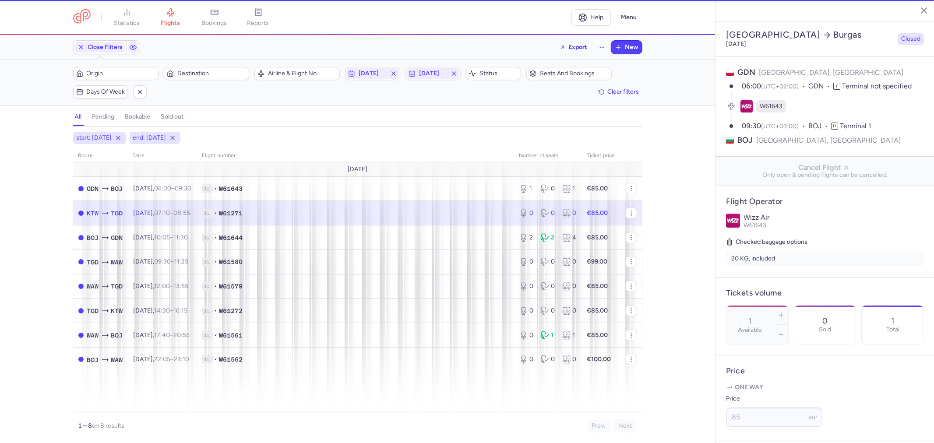
type input "0"
type input "2"
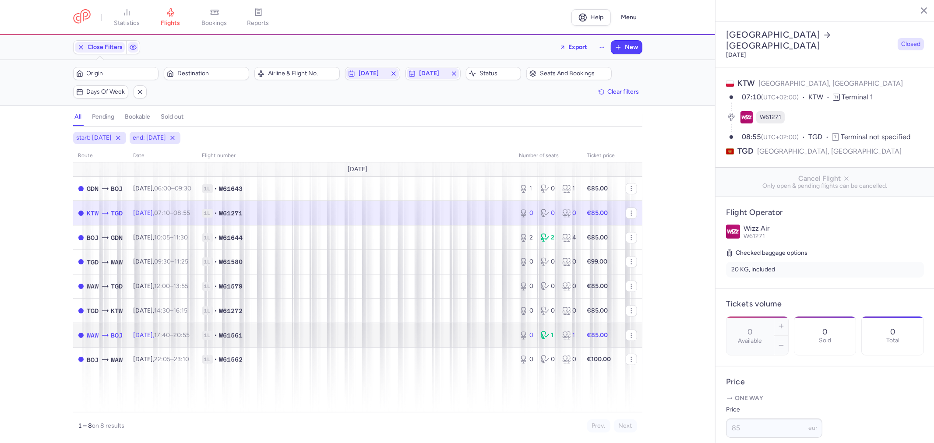
click at [329, 339] on span "1L • W61561" at bounding box center [355, 335] width 307 height 9
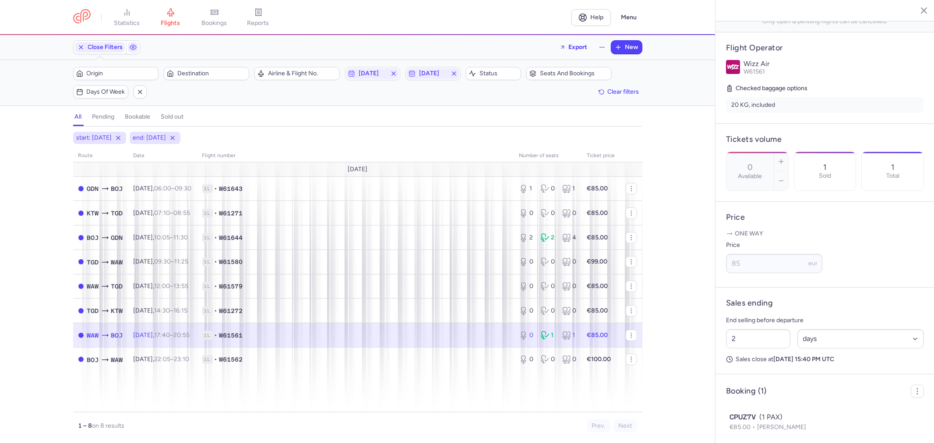
scroll to position [183, 0]
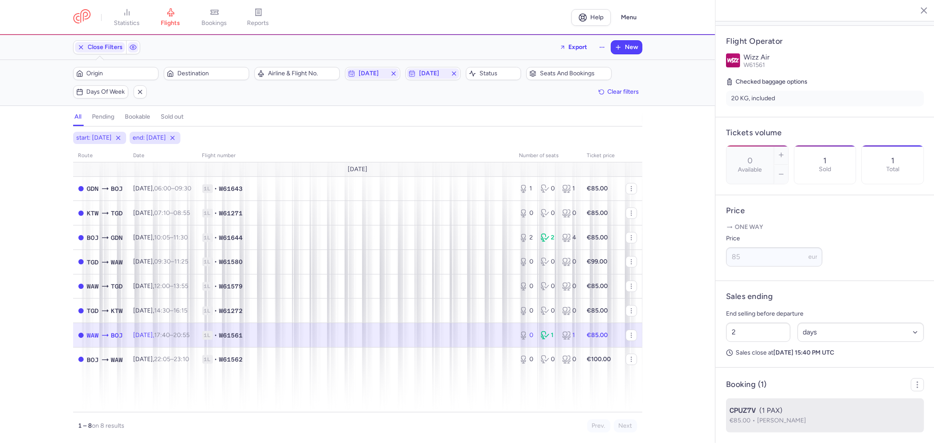
click at [779, 421] on span "[PERSON_NAME]" at bounding box center [781, 420] width 49 height 7
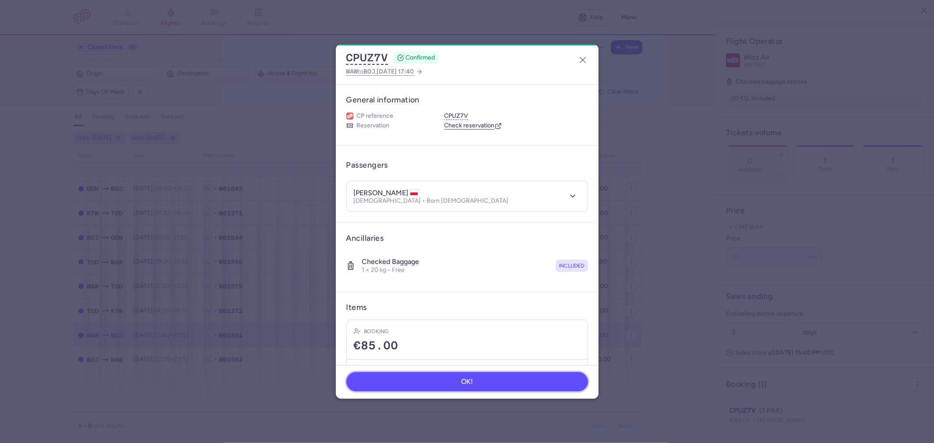
click at [467, 387] on button "OK!" at bounding box center [468, 381] width 242 height 19
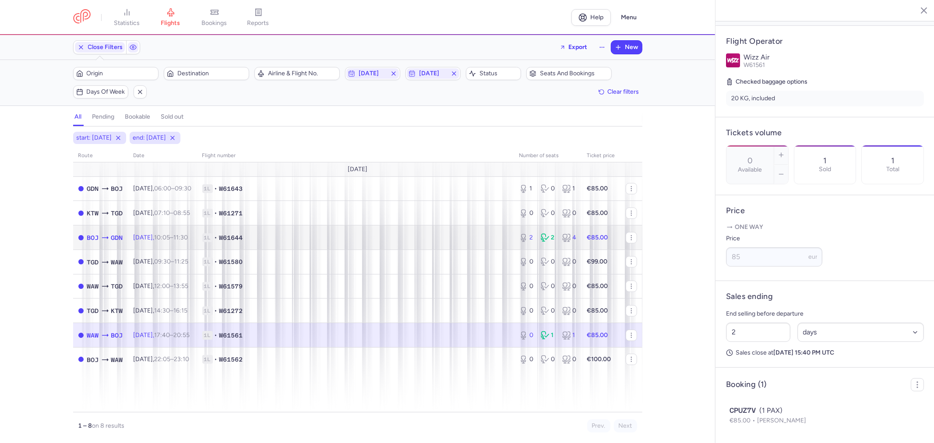
click at [319, 237] on span "1L • W61644" at bounding box center [355, 238] width 307 height 9
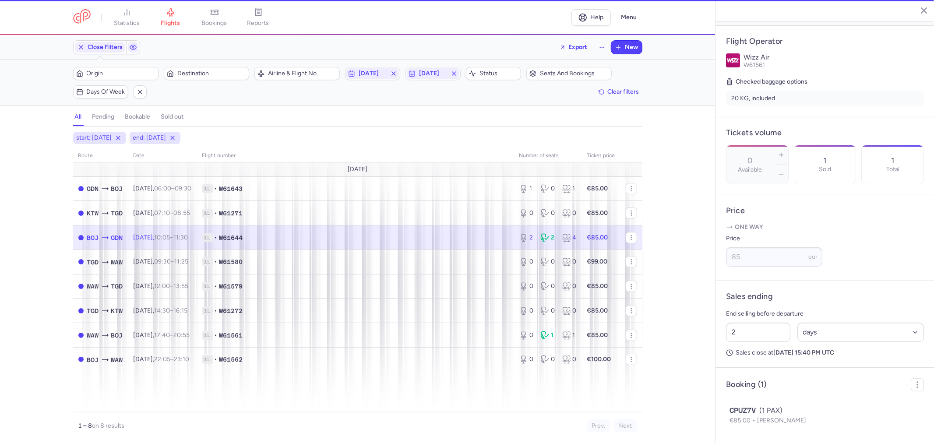
type input "2"
type input "1"
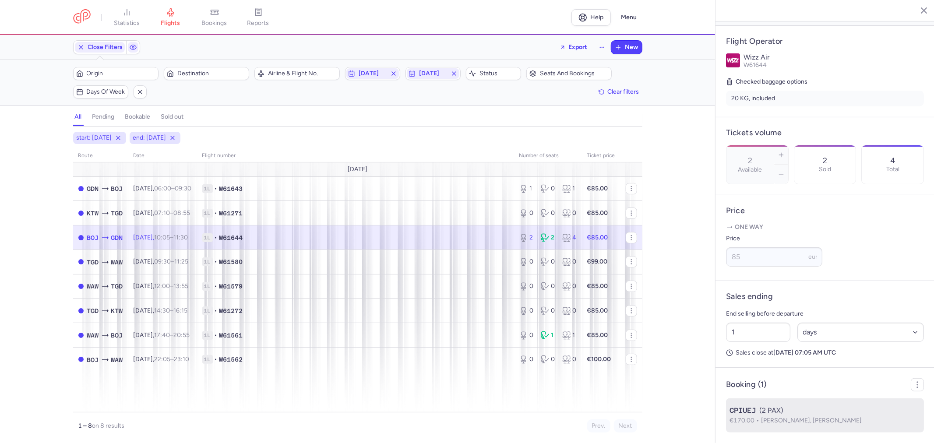
click at [785, 418] on span "[PERSON_NAME], [PERSON_NAME]" at bounding box center [811, 420] width 101 height 7
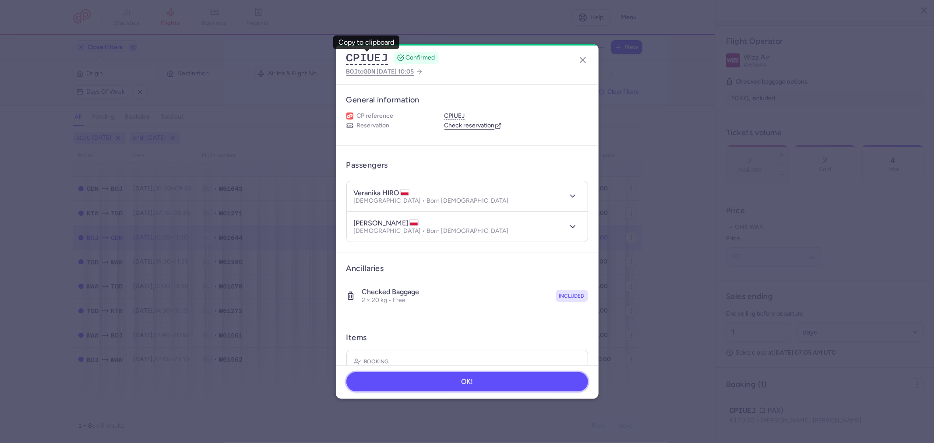
drag, startPoint x: 432, startPoint y: 380, endPoint x: 426, endPoint y: 379, distance: 6.6
click at [432, 380] on button "OK!" at bounding box center [468, 381] width 242 height 19
